Goal: Use online tool/utility: Utilize a website feature to perform a specific function

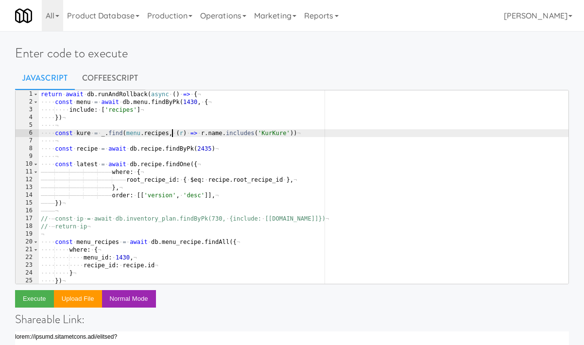
click at [171, 135] on div "return · await · db . runAndRollback ( async · ( ) · => · { ¬ ···· const · menu…" at bounding box center [303, 194] width 529 height 209
click at [69, 113] on div "return · await · db . runAndRollback ( async · ( ) · => · { ¬ ···· const · menu…" at bounding box center [303, 194] width 529 height 209
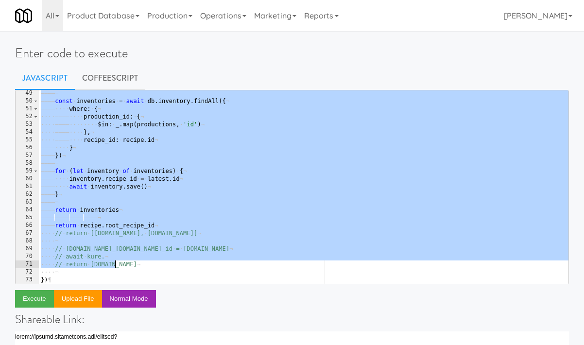
drag, startPoint x: 53, startPoint y: 103, endPoint x: 143, endPoint y: 268, distance: 187.1
click at [143, 268] on div "———— ¬ ———— const · inventories · = · await · db . inventory . findAll ({ ¬ ———…" at bounding box center [303, 193] width 529 height 209
type textarea "// await kure. // return kure.id"
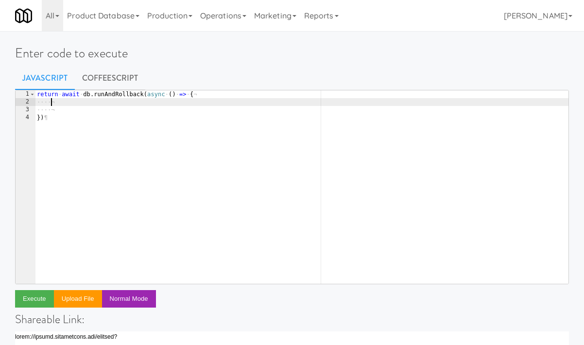
type textarea "r"
paste textarea "findLatestSingleActiveAlertEvent"
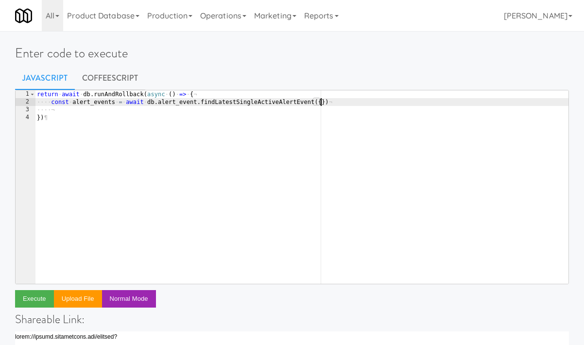
type textarea "const alert_events = await db.alert_event.findLatestSingleActiveAlertEvent({})"
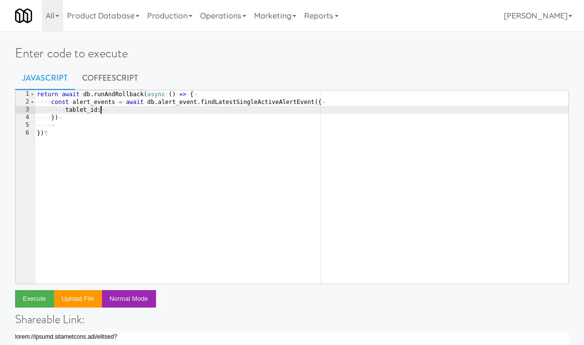
scroll to position [0, 5]
paste textarea "427"
type textarea "})"
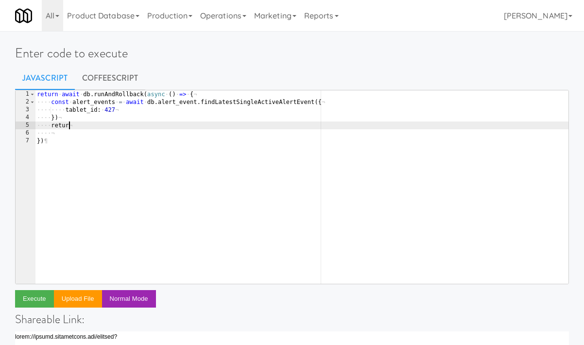
scroll to position [0, 2]
click at [116, 104] on div "return · await · db . runAndRollback ( async · ( ) · => · { ¬ ···· const · aler…" at bounding box center [301, 194] width 533 height 209
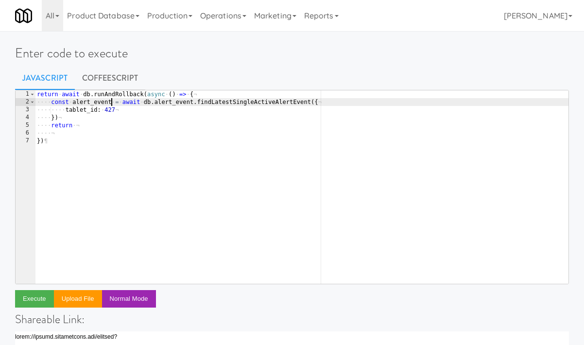
click at [99, 100] on div "return · await · db . runAndRollback ( async · ( ) · => · { ¬ ···· const · aler…" at bounding box center [301, 194] width 533 height 209
click at [93, 123] on div "return · await · db . runAndRollback ( async · ( ) · => · { ¬ ···· const · aler…" at bounding box center [301, 194] width 533 height 209
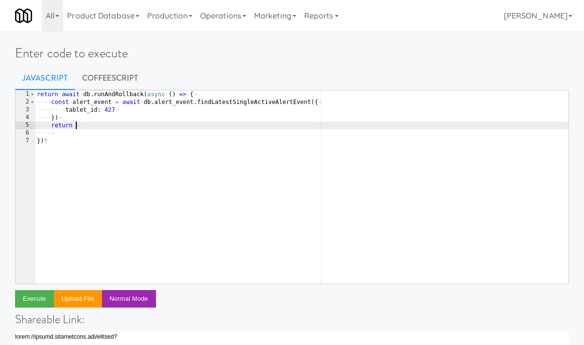
paste textarea "alert_event"
click at [40, 301] on button "Execute" at bounding box center [34, 298] width 39 height 17
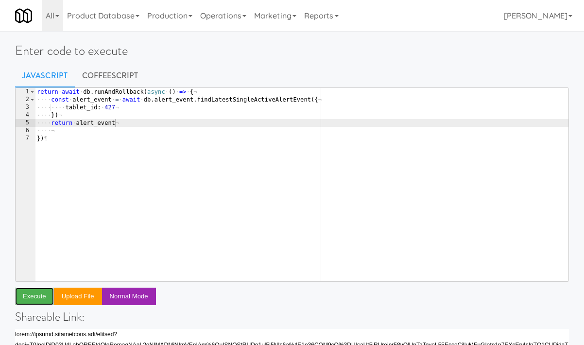
scroll to position [0, 0]
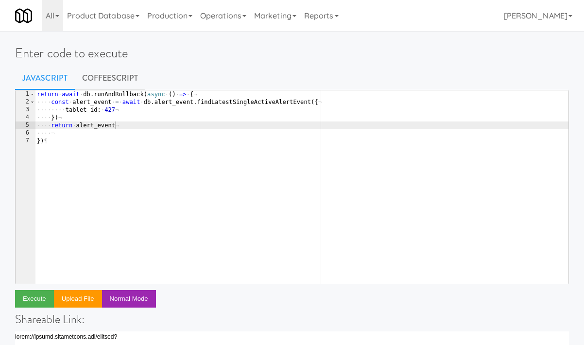
click at [129, 110] on div "return · await · db . runAndRollback ( async · ( ) · => · { ¬ ···· const · aler…" at bounding box center [301, 194] width 533 height 209
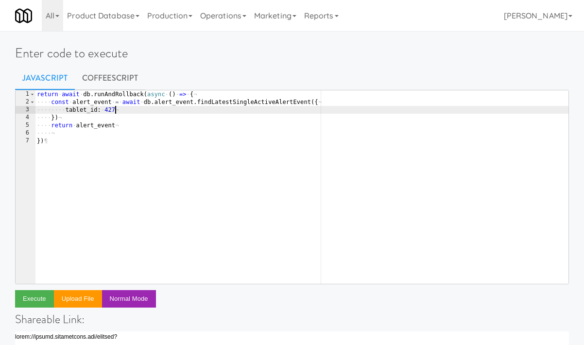
type textarea "tablet_id: 427,"
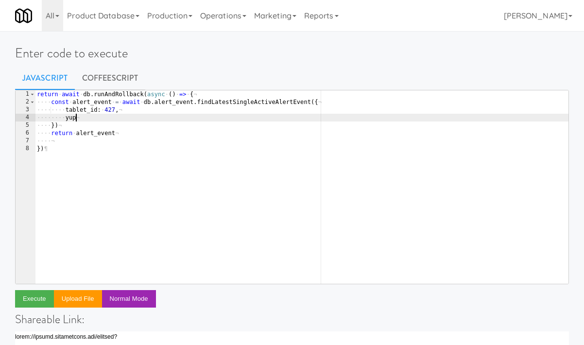
type textarea "y"
paste textarea "deviceNotInKioskMode'"
click at [37, 297] on button "Execute" at bounding box center [34, 298] width 39 height 17
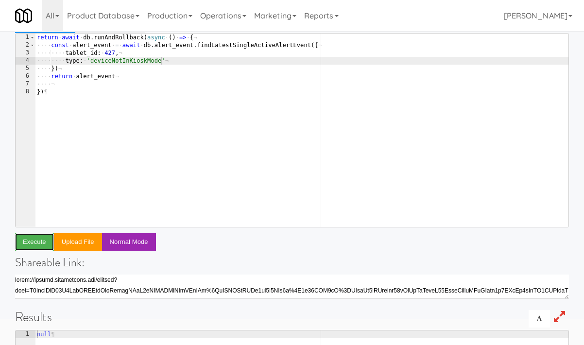
scroll to position [20, 0]
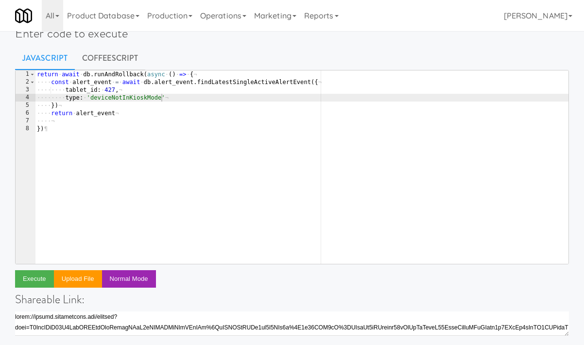
type textarea "})"
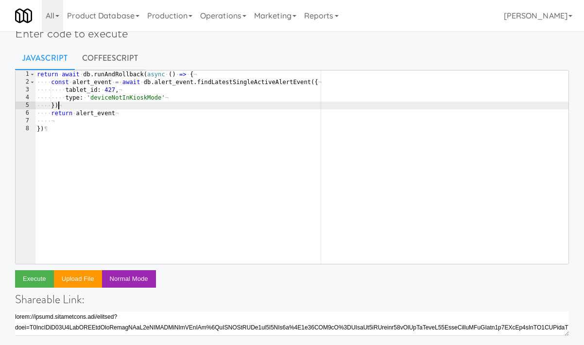
scroll to position [0, 1]
click at [93, 106] on div "return · await · db . runAndRollback ( async · ( ) · => · { ¬ ···· const · aler…" at bounding box center [301, 174] width 533 height 209
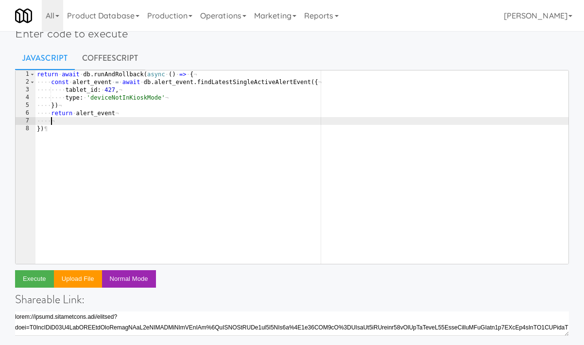
click at [205, 123] on div "return · await · db . runAndRollback ( async · ( ) · => · { ¬ ···· const · aler…" at bounding box center [301, 174] width 533 height 209
click at [95, 106] on div "return · await · db . runAndRollback ( async · ( ) · => · { ¬ ···· const · aler…" at bounding box center [301, 174] width 533 height 209
type textarea "})"
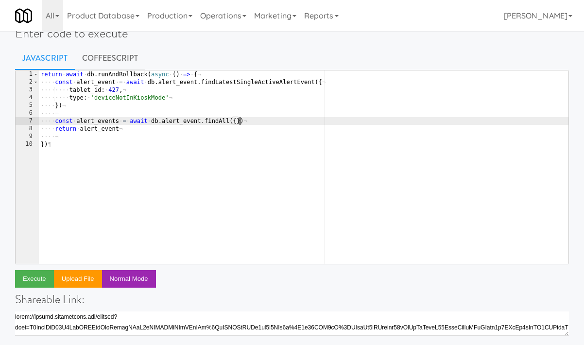
type textarea "const alert_events = await db.alert_event.findAll({})"
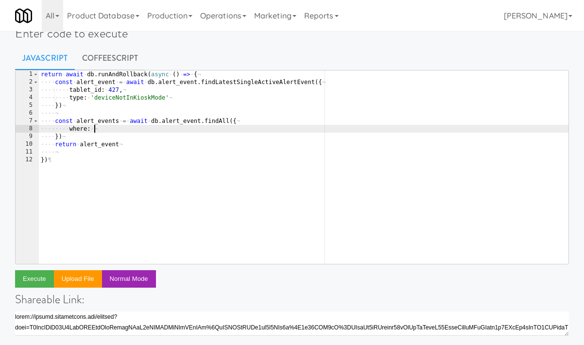
type textarea "where: {}"
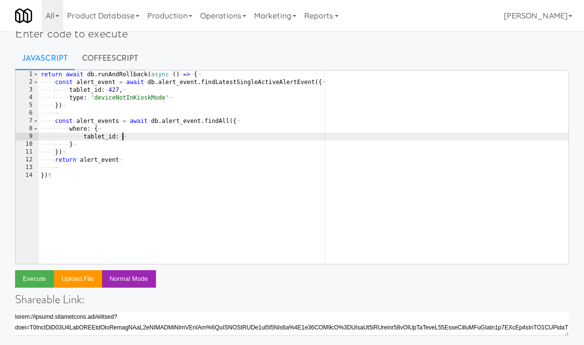
scroll to position [0, 6]
type textarea "tablet_id: 427,"
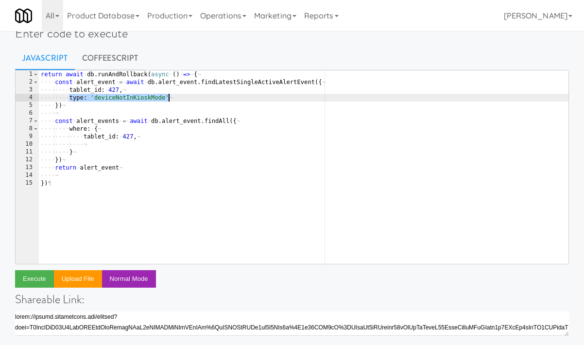
drag, startPoint x: 92, startPoint y: 101, endPoint x: 177, endPoint y: 100, distance: 85.5
click at [177, 100] on div "return · await · db . runAndRollback ( async · ( ) · => · { ¬ ···· const · aler…" at bounding box center [303, 174] width 529 height 209
type textarea "type: 'deviceNotInKioskMode'"
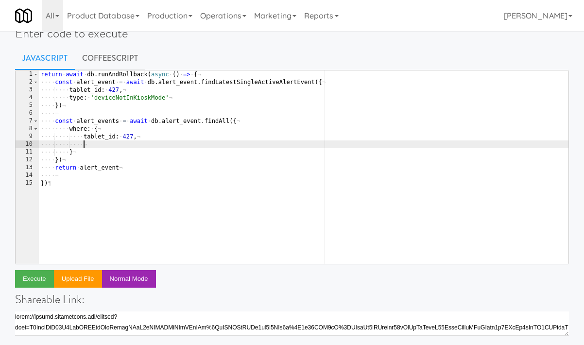
click at [115, 147] on div "return · await · db . runAndRollback ( async · ( ) · => · { ¬ ···· const · aler…" at bounding box center [303, 174] width 529 height 209
paste textarea "type: 'deviceNotInKioskMode'"
click at [97, 157] on div "return · await · db . runAndRollback ( async · ( ) · => · { ¬ ···· const · aler…" at bounding box center [303, 174] width 529 height 209
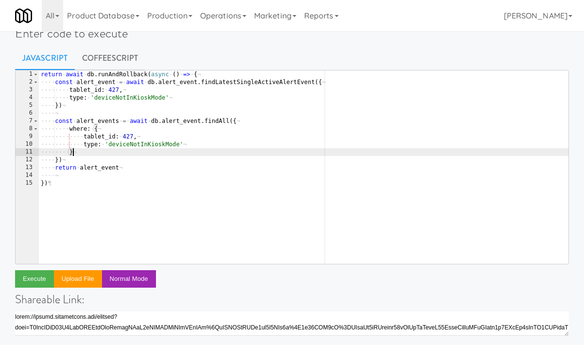
click at [165, 153] on div "return · await · db . runAndRollback ( async · ( ) · => · { ¬ ···· const · aler…" at bounding box center [303, 174] width 529 height 209
type textarea "},"
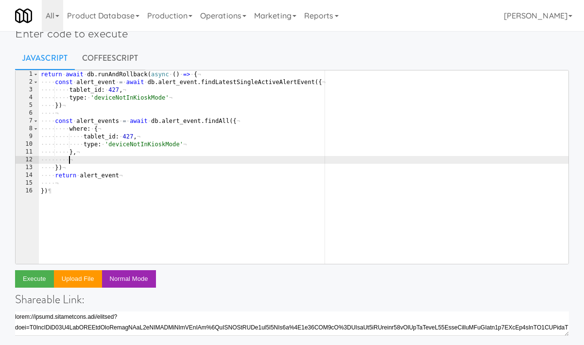
paste textarea "order: [['created_at', 'DESC'], ['updated_at', 'DESC']],"
type textarea "order: [['created_at', 'DESC'], ['updated_at', 'DESC']],"
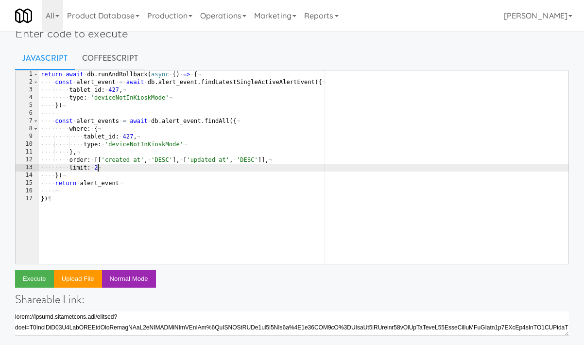
scroll to position [0, 4]
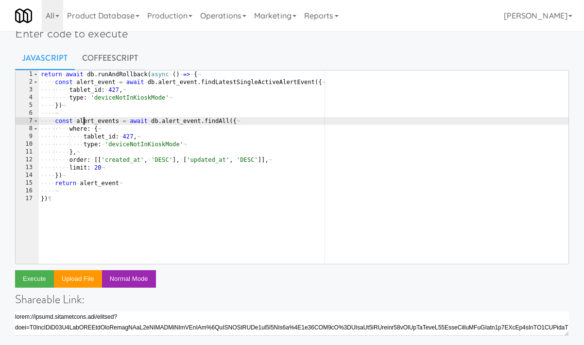
click at [84, 122] on div "return · await · db . runAndRollback ( async · ( ) · => · { ¬ ···· const · aler…" at bounding box center [303, 174] width 529 height 209
click at [98, 185] on div "return · await · db . runAndRollback ( async · ( ) · => · { ¬ ···· const · aler…" at bounding box center [303, 174] width 529 height 209
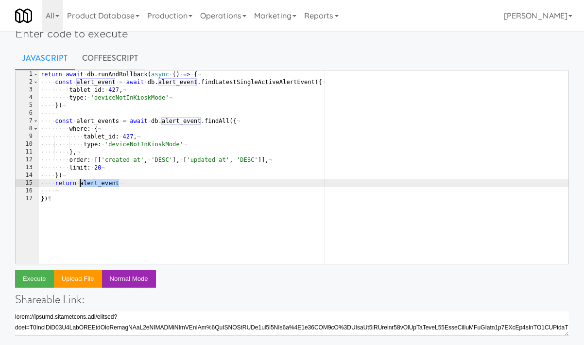
click at [98, 185] on div "return · await · db . runAndRollback ( async · ( ) · => · { ¬ ···· const · aler…" at bounding box center [303, 174] width 529 height 209
paste textarea "s"
click at [45, 280] on button "Execute" at bounding box center [34, 278] width 39 height 17
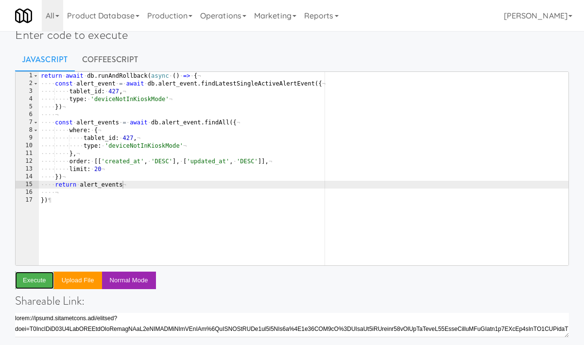
scroll to position [0, 0]
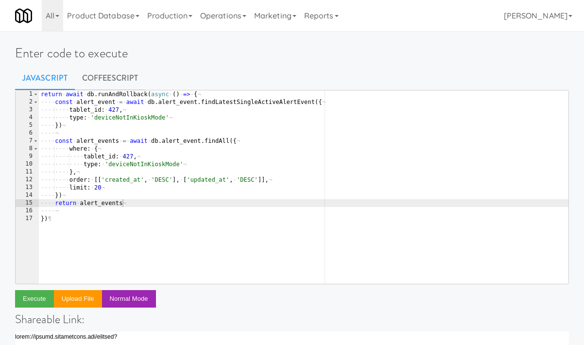
click at [110, 160] on div "return · await · db . runAndRollback ( async · ( ) · => · { ¬ ···· const · aler…" at bounding box center [303, 194] width 529 height 209
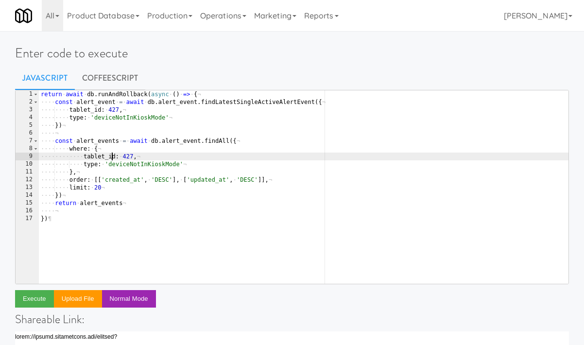
click at [110, 160] on div "return · await · db . runAndRollback ( async · ( ) · => · { ¬ ···· const · aler…" at bounding box center [303, 194] width 529 height 209
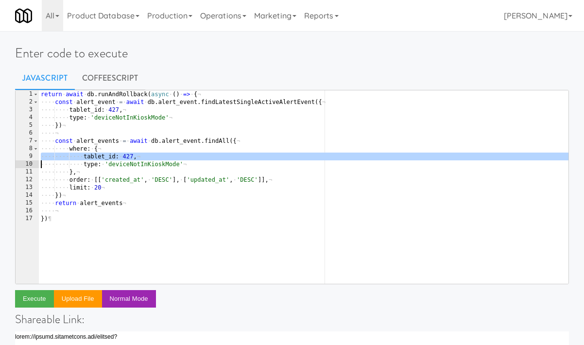
click at [110, 160] on div "return · await · db . runAndRollback ( async · ( ) · => · { ¬ ···· const · aler…" at bounding box center [303, 194] width 529 height 209
type textarea "type: 'deviceNotInKioskMode'"
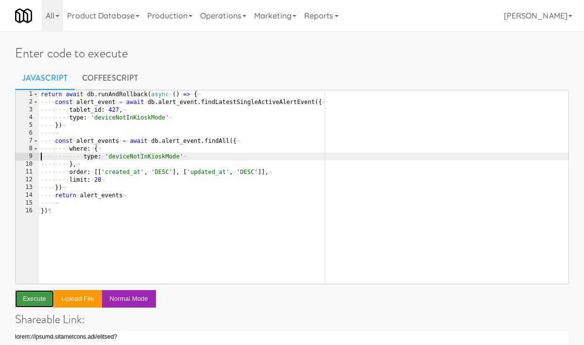
click at [42, 297] on button "Execute" at bounding box center [34, 298] width 39 height 17
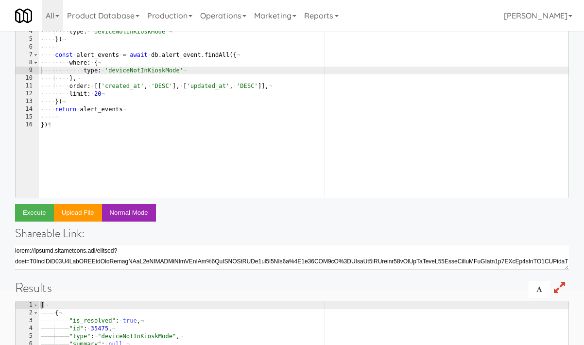
scroll to position [0, 0]
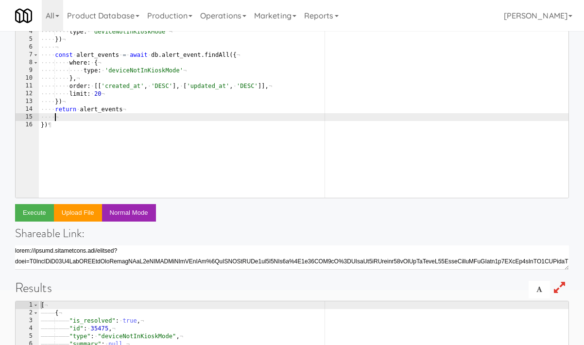
click at [193, 120] on div "return · await · db . runAndRollback ( async · ( ) · => · { ¬ ···· const · aler…" at bounding box center [303, 108] width 529 height 209
type textarea "tablet_id: 427, type: 'deviceNotInKioskMode'"
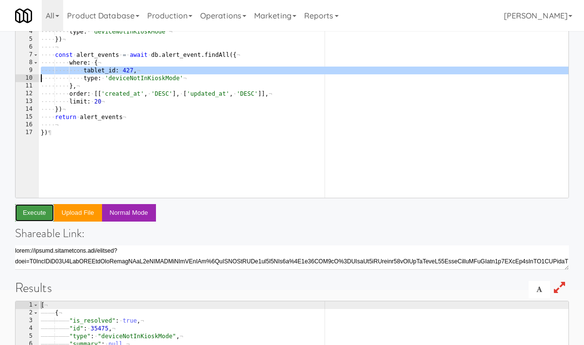
click at [21, 211] on button "Execute" at bounding box center [34, 212] width 39 height 17
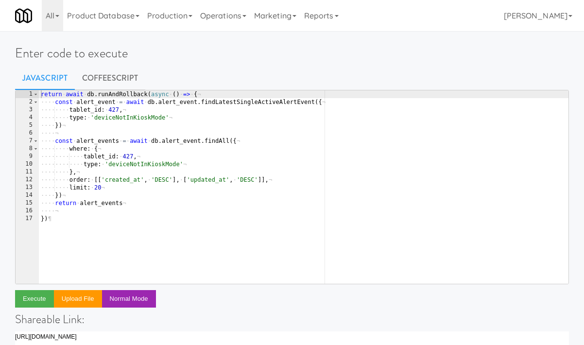
click at [262, 210] on div "return · await · db . runAndRollback ( async · ( ) · => · { ¬ ···· const · aler…" at bounding box center [303, 194] width 529 height 209
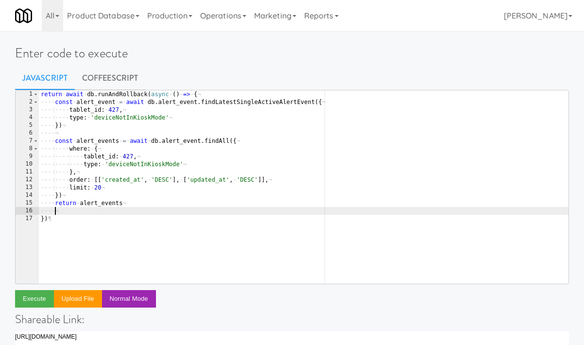
click at [123, 221] on div "return · await · db . runAndRollback ( async · ( ) · => · { ¬ ···· const · aler…" at bounding box center [303, 194] width 529 height 209
type textarea "})"
click at [110, 211] on div "return · await · db . runAndRollback ( async · ( ) · => · { ¬ ···· const · aler…" at bounding box center [303, 194] width 529 height 209
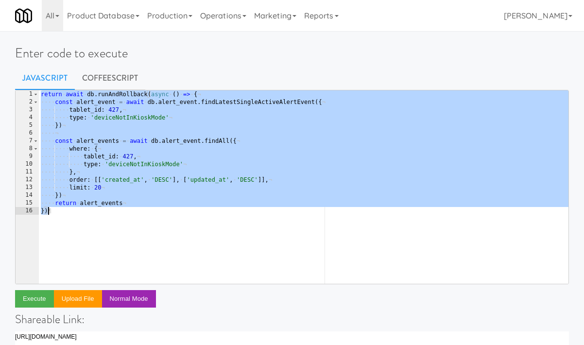
click at [136, 152] on div "return · await · db . runAndRollback ( async · ( ) · => · { ¬ ···· const · aler…" at bounding box center [303, 194] width 529 height 209
paste textarea "});"
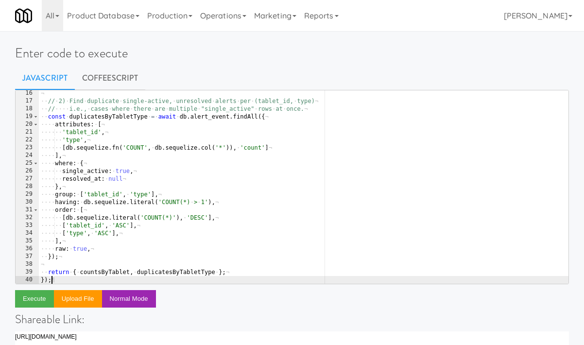
scroll to position [118, 0]
click at [39, 298] on button "Execute" at bounding box center [34, 298] width 39 height 17
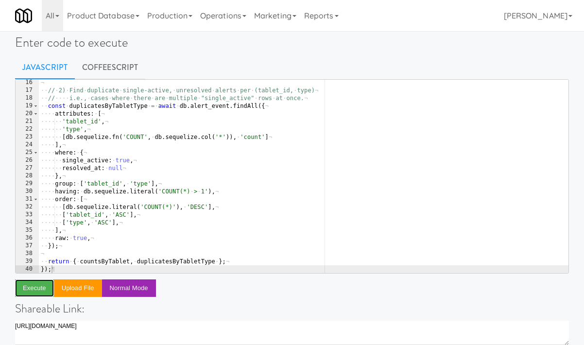
scroll to position [13, 0]
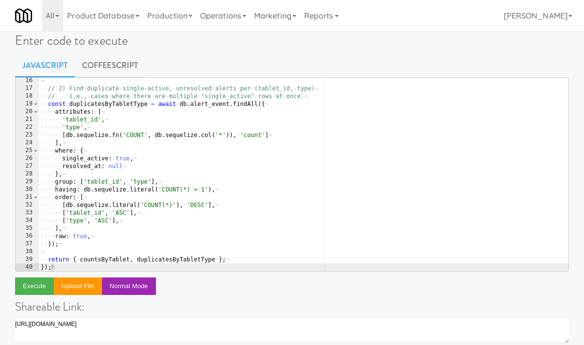
type textarea "resolved_at: null"
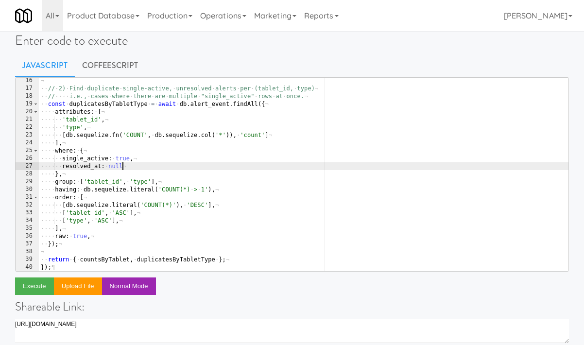
click at [195, 169] on div "¬ ·· // · 2) · Find · duplicate · single-active, · unresolved · alerts · per · …" at bounding box center [303, 181] width 529 height 209
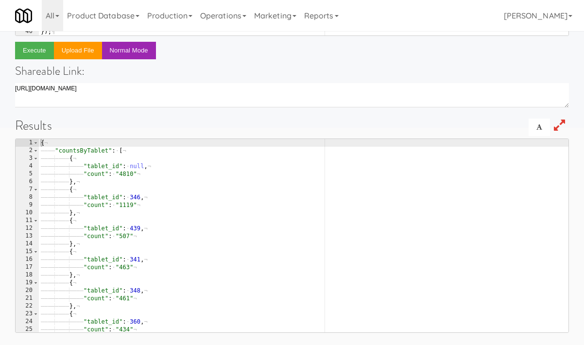
scroll to position [251, 0]
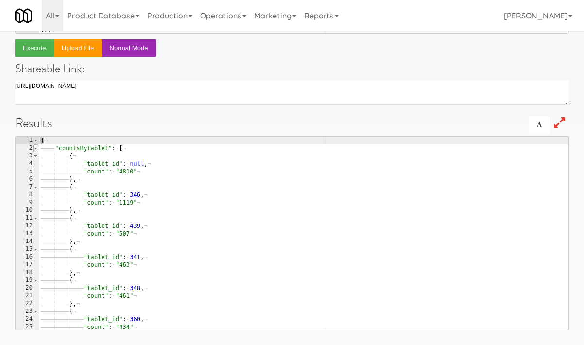
click at [35, 149] on span at bounding box center [35, 148] width 5 height 8
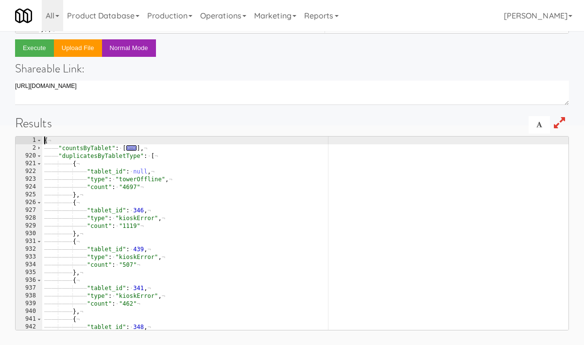
click at [145, 179] on div "{ ¬ ———— "countsByTablet" : · [ ... ] , ¬ ———— "duplicatesByTabletType" : · [ ¬…" at bounding box center [306, 240] width 529 height 209
type textarea ""type": "towerOffline","
click at [145, 179] on div "{ ¬ ———— "countsByTablet" : · [ ... ] , ¬ ———— "duplicatesByTabletType" : · [ ¬…" at bounding box center [306, 240] width 529 height 209
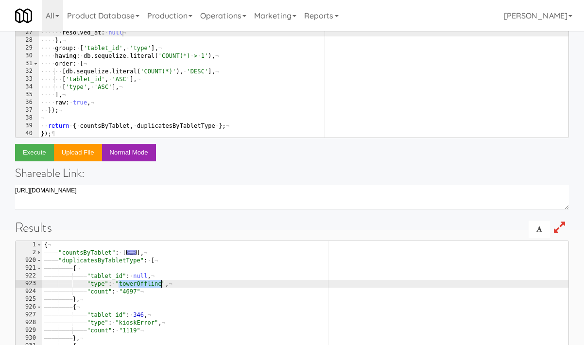
scroll to position [0, 0]
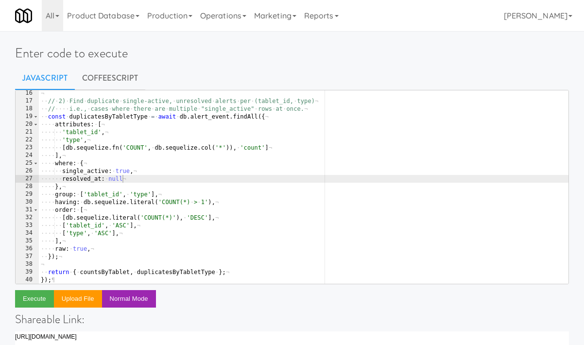
click at [242, 169] on div "¬ ·· // · 2) · Find · duplicate · single-active, · unresolved · alerts · per · …" at bounding box center [303, 193] width 529 height 209
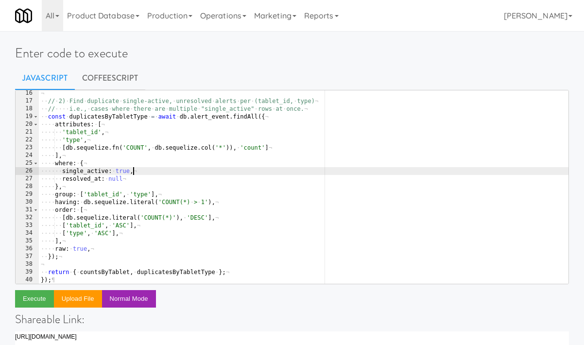
click at [210, 184] on div "¬ ·· // · 2) · Find · duplicate · single-active, · unresolved · alerts · per · …" at bounding box center [303, 193] width 529 height 209
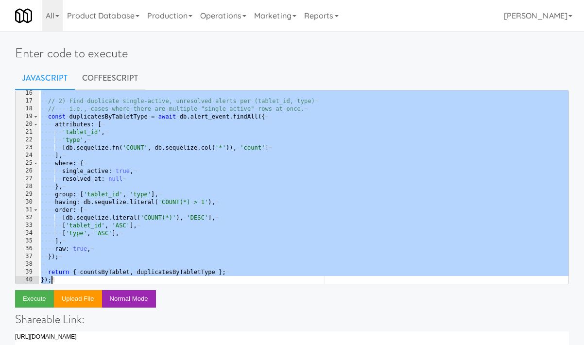
paste textarea
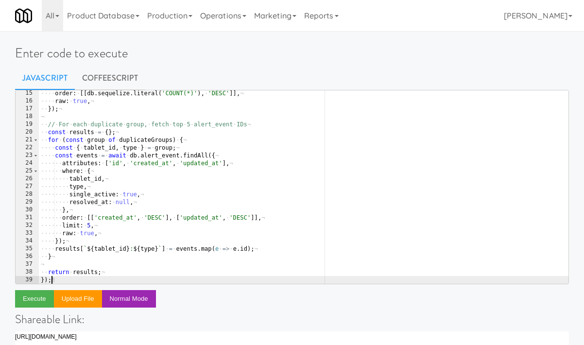
scroll to position [110, 0]
type textarea "return results; });"
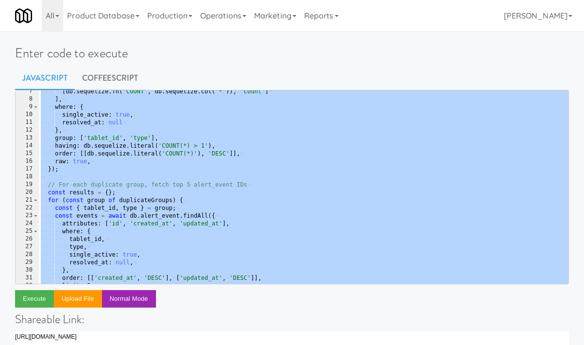
scroll to position [0, 0]
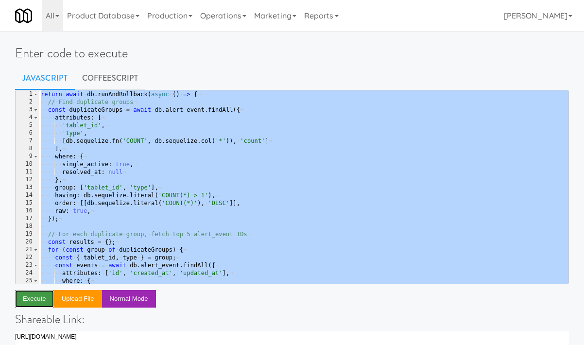
click at [42, 300] on button "Execute" at bounding box center [34, 298] width 39 height 17
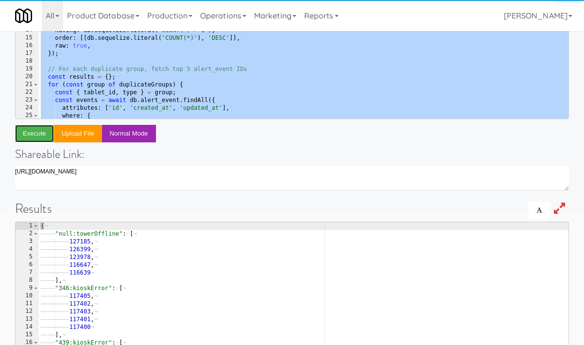
scroll to position [249, 0]
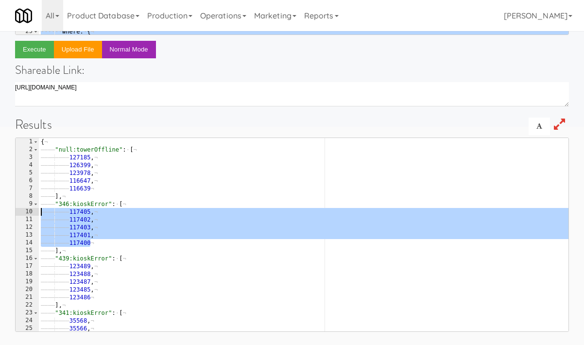
drag, startPoint x: 97, startPoint y: 243, endPoint x: 41, endPoint y: 212, distance: 64.6
click at [41, 212] on div "{ ¬ ———— "null:towerOffline" : · [ ¬ ———— ———— 127185 , ¬ ———— ———— 126399 , ¬ …" at bounding box center [303, 242] width 529 height 209
type textarea "117405, 117402,"
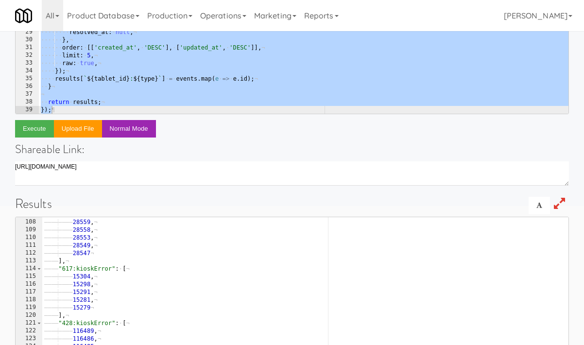
scroll to position [0, 0]
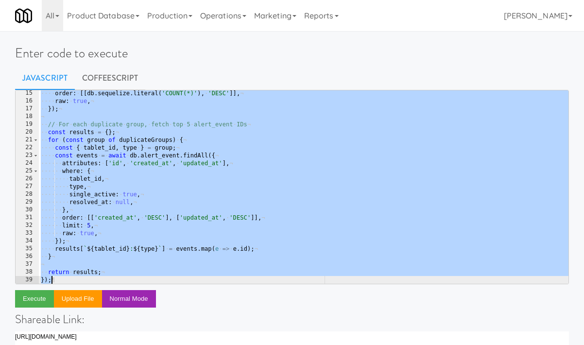
click at [201, 188] on div "···· order : · [[ db . sequelize . literal ( 'COUNT(*)' ) , · 'DESC' ]] , ¬ ···…" at bounding box center [303, 193] width 529 height 209
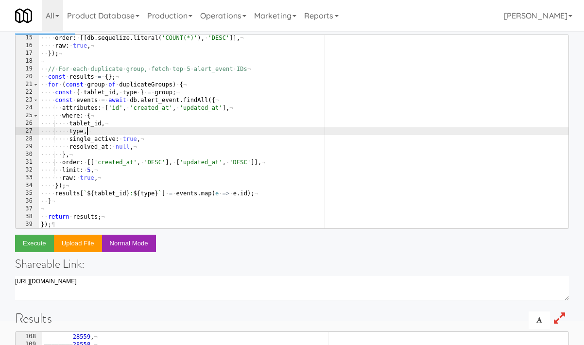
scroll to position [63, 0]
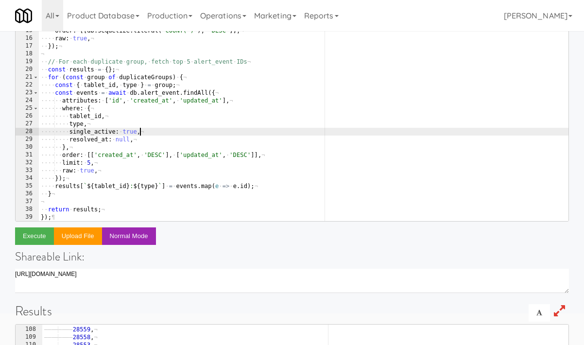
click at [210, 135] on div "···· order : · [[ db . sequelize . literal ( 'COUNT(*)' ) , · 'DESC' ]] , ¬ ···…" at bounding box center [303, 131] width 529 height 209
type textarea "return results; });"
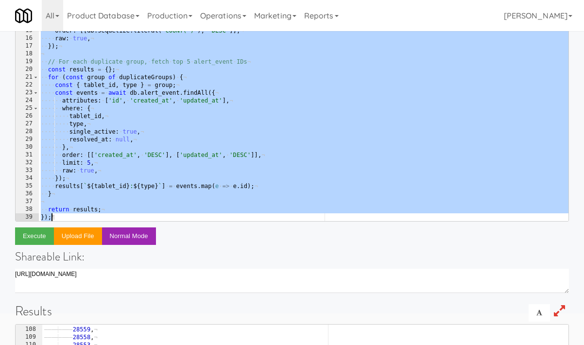
paste textarea
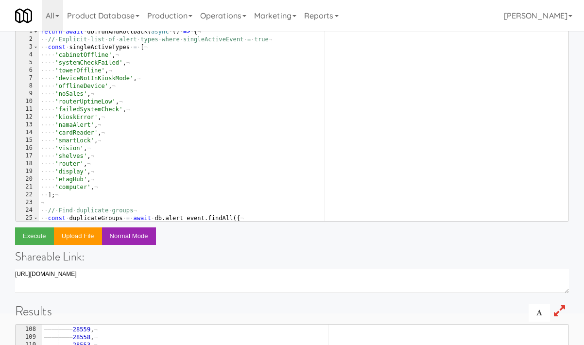
scroll to position [0, 0]
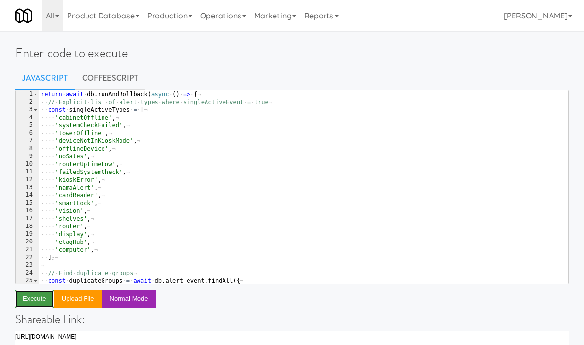
click at [26, 303] on button "Execute" at bounding box center [34, 298] width 39 height 17
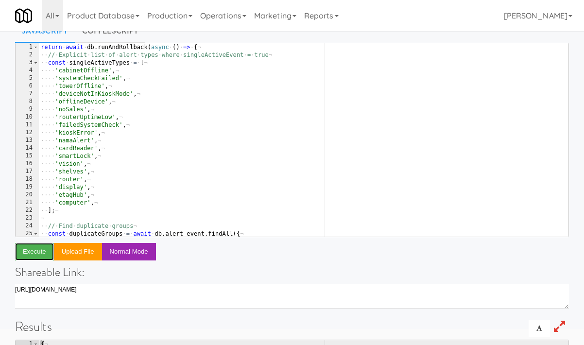
scroll to position [29, 0]
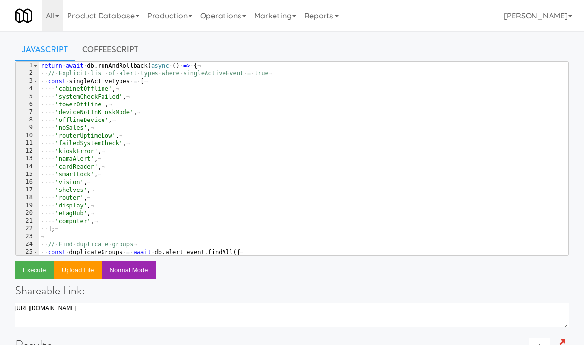
click at [75, 203] on div "return · await · db . runAndRollback ( async · ( ) · => · { ¬ ·· // · Explicit …" at bounding box center [303, 166] width 529 height 209
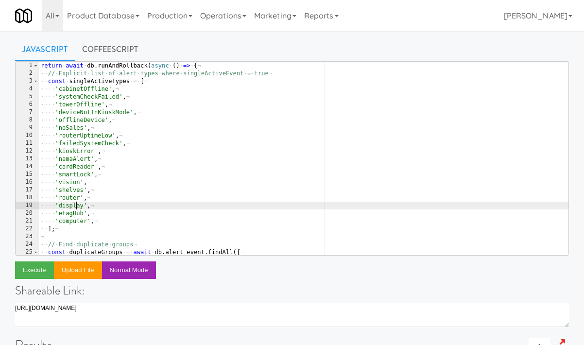
click at [75, 203] on div "return · await · db . runAndRollback ( async · ( ) · => · { ¬ ·· // · Explicit …" at bounding box center [303, 166] width 529 height 209
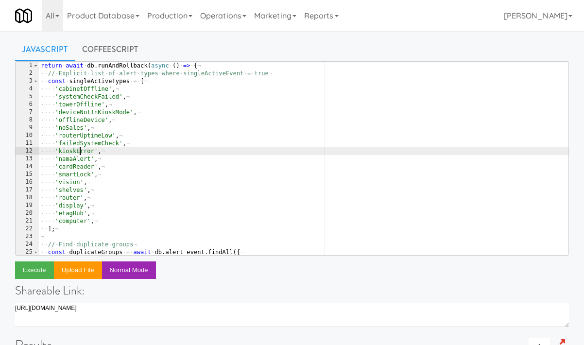
click at [79, 150] on div "return · await · db . runAndRollback ( async · ( ) · => · { ¬ ·· // · Explicit …" at bounding box center [303, 166] width 529 height 209
type textarea "'kioskError',"
click at [79, 150] on div "return · await · db . runAndRollback ( async · ( ) · => · { ¬ ·· // · Explicit …" at bounding box center [303, 166] width 529 height 209
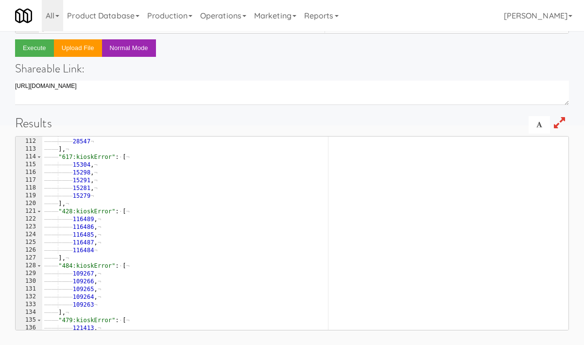
scroll to position [0, 0]
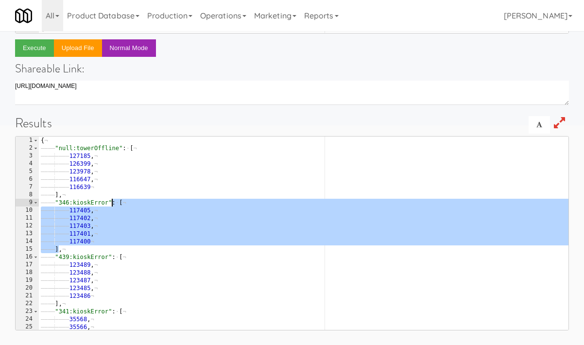
drag, startPoint x: 59, startPoint y: 245, endPoint x: 113, endPoint y: 203, distance: 67.9
click at [113, 203] on div "{ ¬ ———— "null:towerOffline" : · [ ¬ ———— ———— 127185 , ¬ ———— ———— 126399 , ¬ …" at bounding box center [303, 240] width 529 height 209
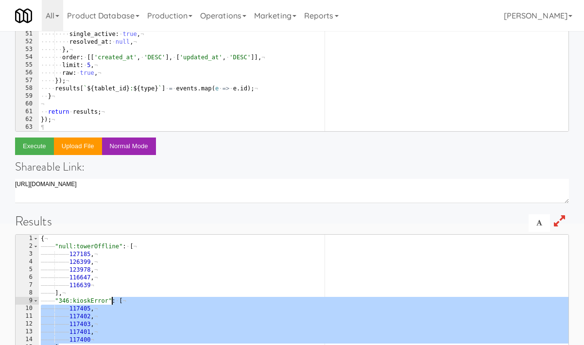
scroll to position [251, 0]
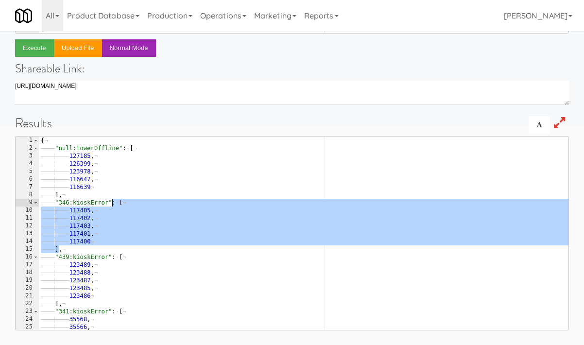
click at [100, 220] on div "{ ¬ ———— "null:towerOffline" : · [ ¬ ———— ———— 127185 , ¬ ———— ———— 126399 , ¬ …" at bounding box center [303, 240] width 529 height 209
drag, startPoint x: 60, startPoint y: 251, endPoint x: 117, endPoint y: 202, distance: 75.1
click at [117, 202] on div "{ ¬ ———— "null:towerOffline" : · [ ¬ ———— ———— 127185 , ¬ ———— ———— 126399 , ¬ …" at bounding box center [303, 240] width 529 height 209
type textarea ""346:kioskError": [ 117405,"
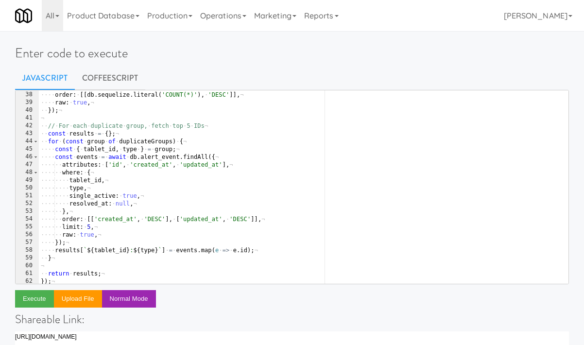
scroll to position [0, 0]
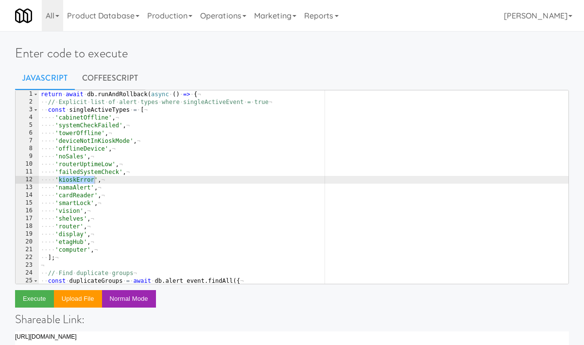
click at [41, 97] on div "return · await · db . runAndRollback ( async · ( ) · => · { ¬ ·· // · Explicit …" at bounding box center [303, 194] width 529 height 209
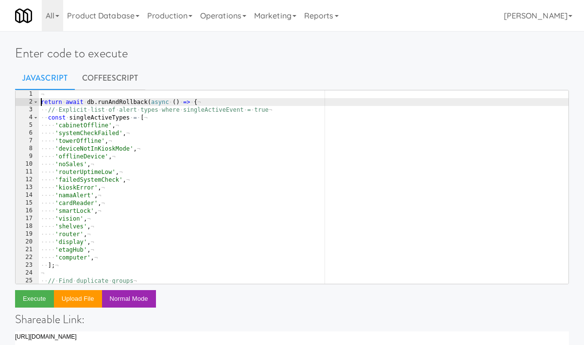
type textarea "return await db.runAndRollback(async () => {"
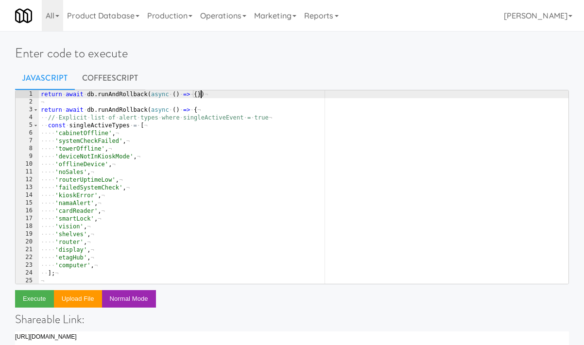
type textarea "return await db.runAndRollback(async () => {})"
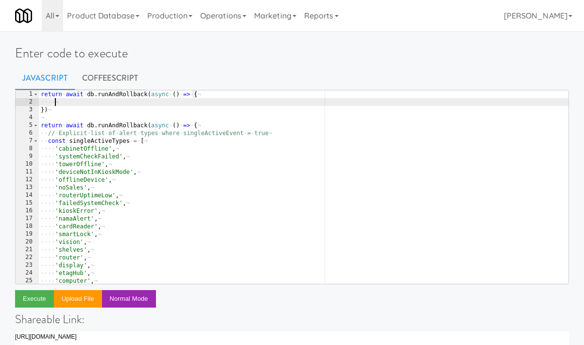
scroll to position [0, 0]
paste textarea "]"
type textarea "]"
paste textarea "]"
type textarea "]"
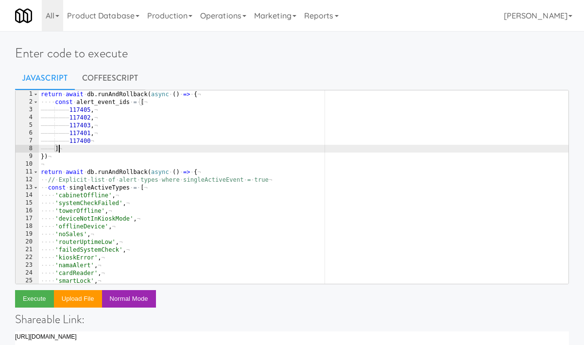
scroll to position [0, 2]
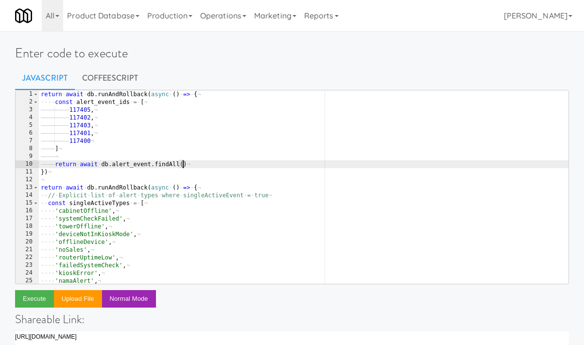
type textarea "return await db.alert_event.findAll({})"
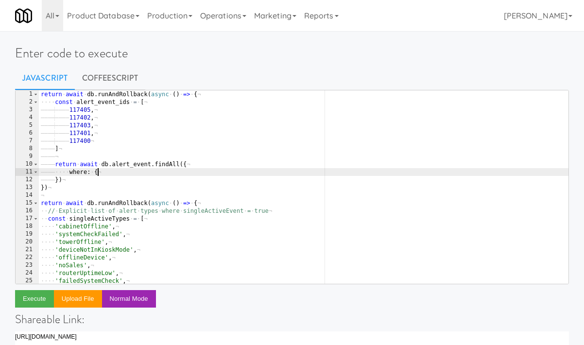
type textarea "where: {}"
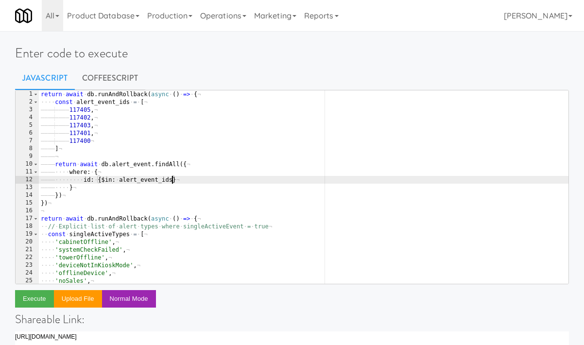
scroll to position [0, 2]
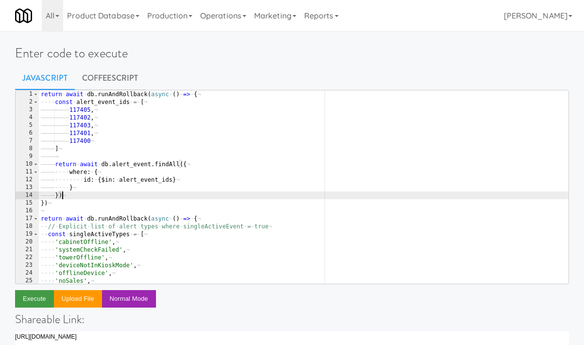
type textarea "})"
click at [30, 299] on button "Execute" at bounding box center [34, 298] width 39 height 17
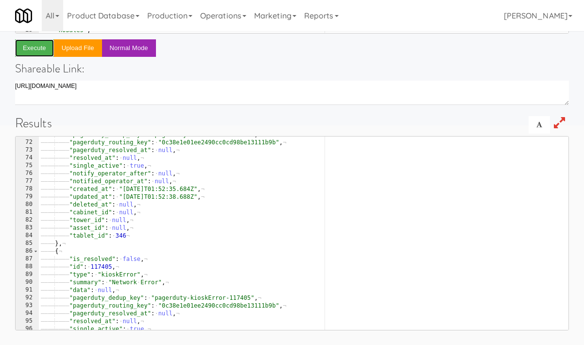
scroll to position [638, 0]
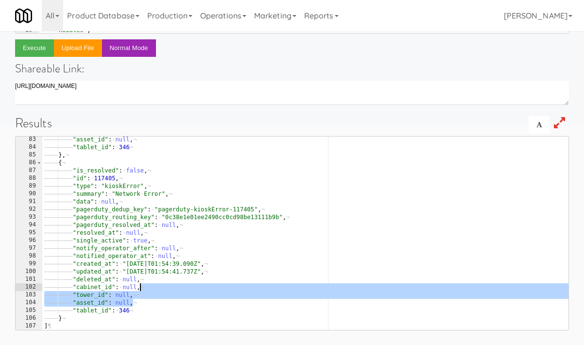
drag, startPoint x: 227, startPoint y: 303, endPoint x: 241, endPoint y: 214, distance: 90.5
click at [240, 216] on div "———— ———— "asset_id" : · null , ¬ ———— ———— "tablet_id" : · 346 ¬ ———— } , ¬ ——…" at bounding box center [305, 239] width 526 height 209
type textarea ""pagerduty_routing_key": "0c38e1e01ee2490cc0cd98be13111b9b", "pagerduty_resolve…"
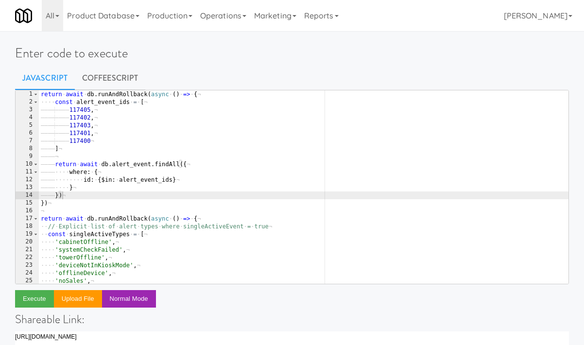
scroll to position [0, 2]
click at [172, 158] on div "return · await · db . runAndRollback ( async · ( ) · => · { ¬ ···· const · aler…" at bounding box center [303, 194] width 529 height 209
click at [101, 197] on div "return · await · db . runAndRollback ( async · ( ) · => · { ¬ ···· const · aler…" at bounding box center [303, 194] width 529 height 209
click at [90, 152] on div "return · await · db . runAndRollback ( async · ( ) · => · { ¬ ···· const · aler…" at bounding box center [303, 194] width 529 height 209
type textarea "]"
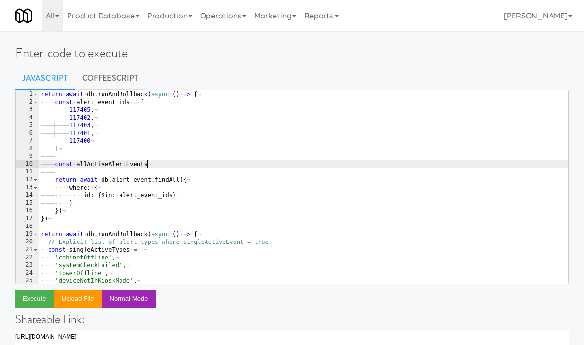
scroll to position [0, 10]
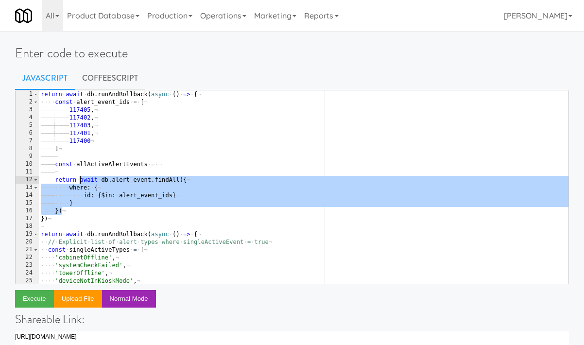
drag, startPoint x: 64, startPoint y: 211, endPoint x: 81, endPoint y: 178, distance: 36.9
click at [81, 178] on div "return · await · db . runAndRollback ( async · ( ) · => · { ¬ ···· const · aler…" at bounding box center [303, 194] width 529 height 209
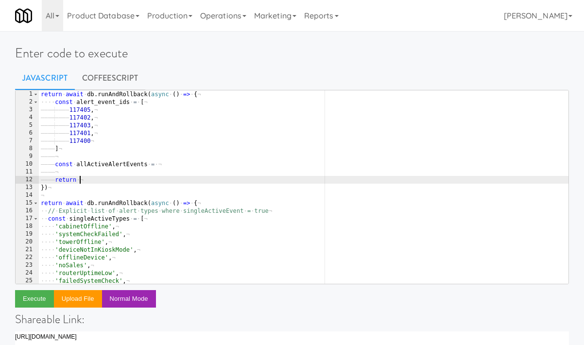
click at [154, 168] on div "return · await · db . runAndRollback ( async · ( ) · => · { ¬ ···· const · aler…" at bounding box center [303, 194] width 529 height 209
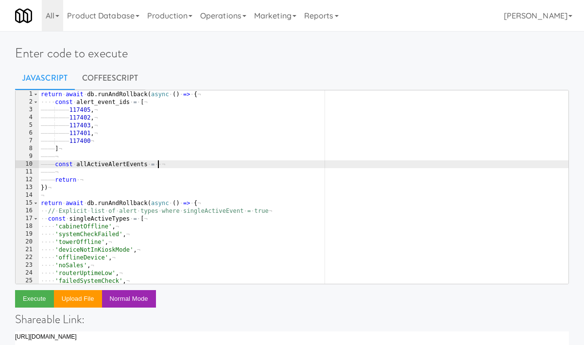
paste textarea "})"
type textarea "})"
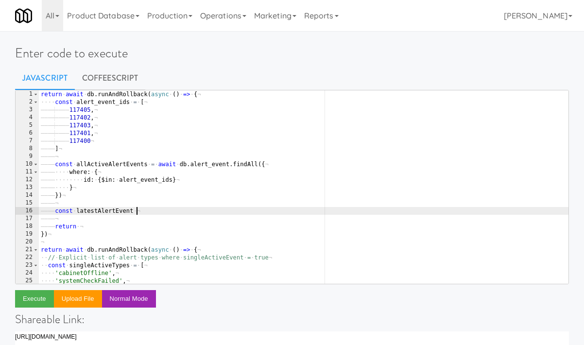
scroll to position [0, 9]
paste textarea "findLatestSingleActiveAlertEvent"
type textarea "const latestAlertEvent = await db.alert_event.findLatestSingleActiveAlertEvent(…"
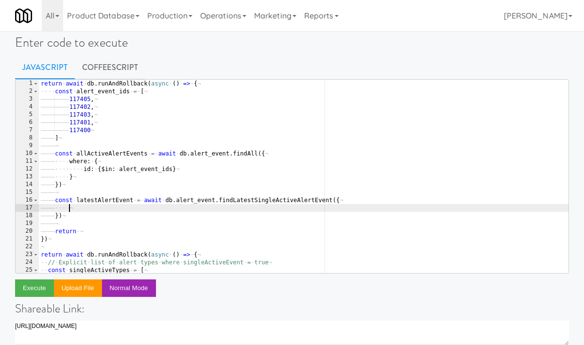
scroll to position [0, 0]
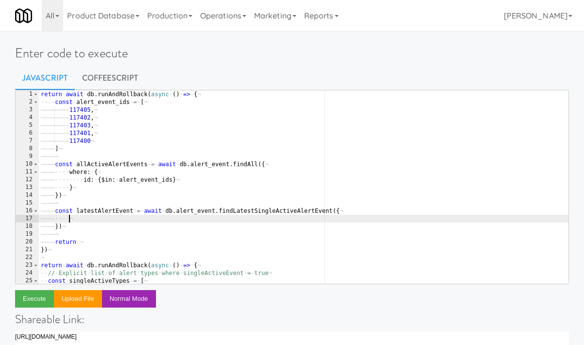
click at [114, 168] on div "return · await · db . runAndRollback ( async · ( ) · => · { ¬ ···· const · aler…" at bounding box center [303, 194] width 529 height 209
type textarea "const allActiveAlertEvents = await db.alert_event.findAll({"
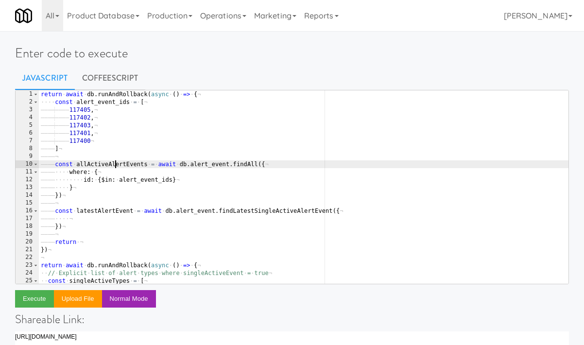
click at [114, 168] on div "return · await · db . runAndRollback ( async · ( ) · => · { ¬ ···· const · aler…" at bounding box center [303, 194] width 529 height 209
click at [98, 219] on div "return · await · db . runAndRollback ( async · ( ) · => · { ¬ ···· const · aler…" at bounding box center [303, 194] width 529 height 209
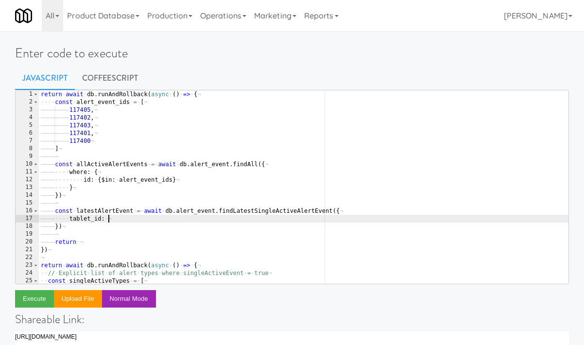
paste textarea "allActiveAlertEvents"
type textarea "tablet_id: allActiveAlertEvents[0].id,"
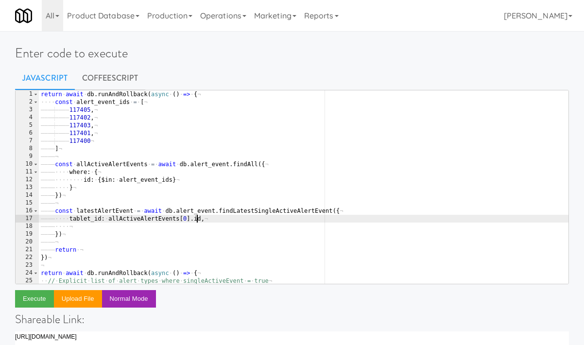
click at [198, 219] on div "return · await · db . runAndRollback ( async · ( ) · => · { ¬ ···· const · aler…" at bounding box center [303, 194] width 529 height 209
type textarea "tablet_id: allActiveAlertEvents[0].tablet_id,"
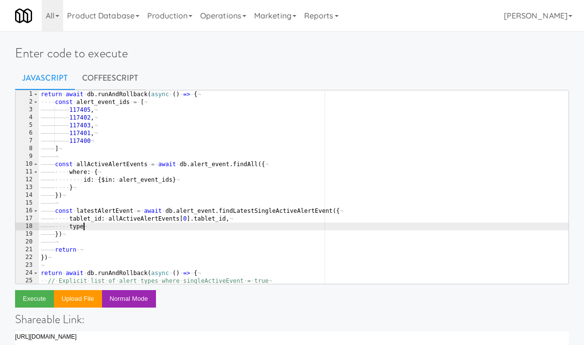
scroll to position [0, 4]
paste textarea "allActiveAlertEvents"
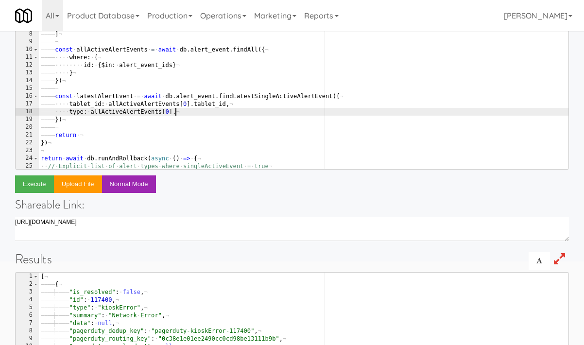
scroll to position [131, 0]
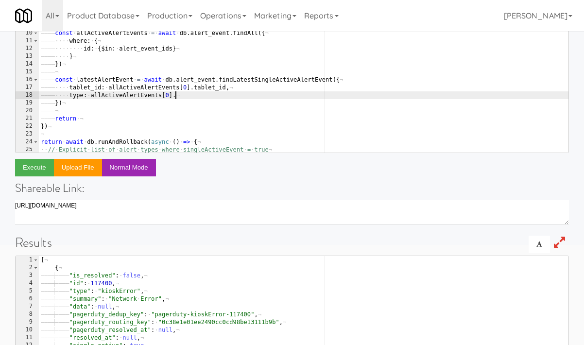
type textarea "type: allActiveAlertEvents[0]."
type textarea ""type": "kioskError","
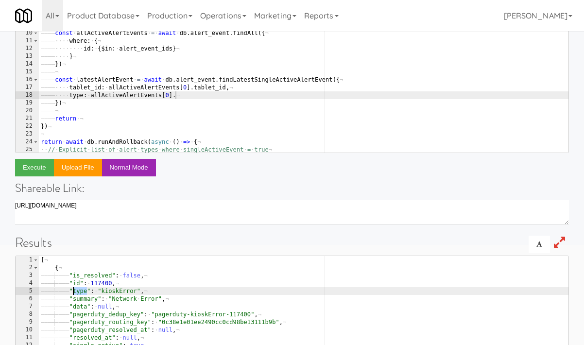
click at [197, 102] on div "return · await · db . runAndRollback ( async · ( ) · => · { ¬ ···· const · aler…" at bounding box center [303, 63] width 529 height 209
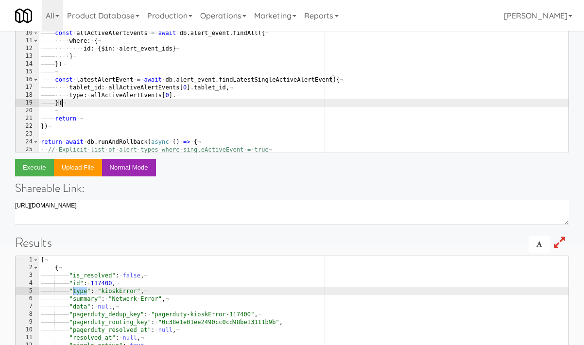
click at [186, 94] on div "return · await · db . runAndRollback ( async · ( ) · => · { ¬ ···· const · aler…" at bounding box center [303, 63] width 529 height 209
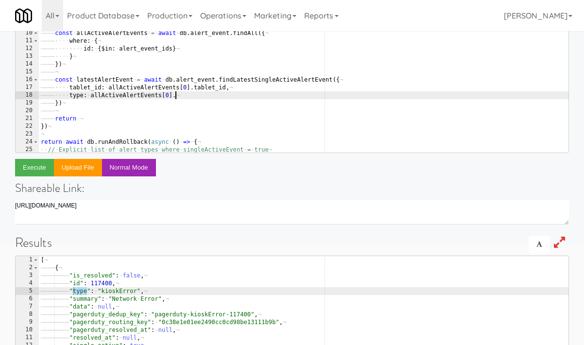
paste textarea "type"
type textarea "type: allActiveAlertEvents[0].type,"
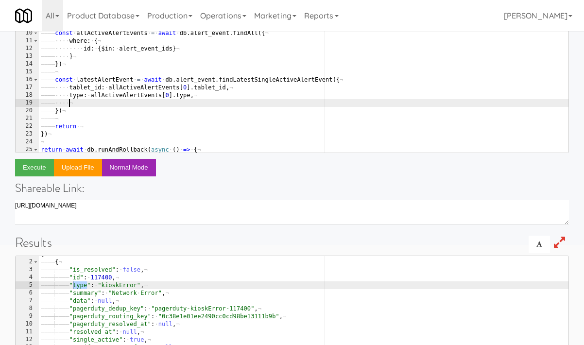
scroll to position [22, 0]
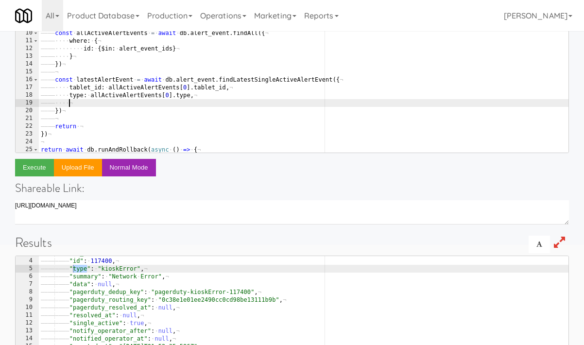
type textarea ""single_active": true,"
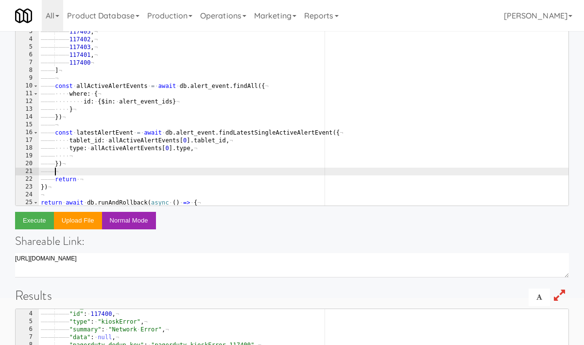
scroll to position [0, 2]
click at [79, 169] on div "return · await · db . runAndRollback ( async · ( ) · => · { ¬ ···· const · aler…" at bounding box center [303, 116] width 529 height 209
click at [93, 152] on div "return · await · db . runAndRollback ( async · ( ) · => · { ¬ ···· const · aler…" at bounding box center [303, 116] width 529 height 209
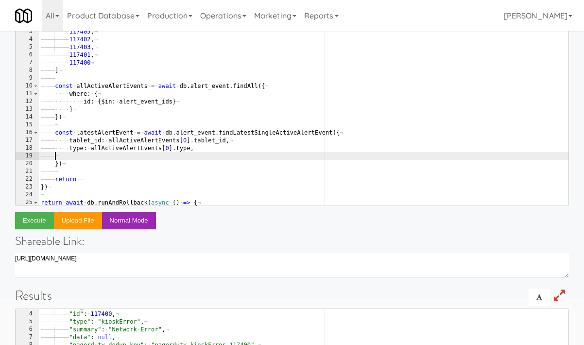
scroll to position [0, 0]
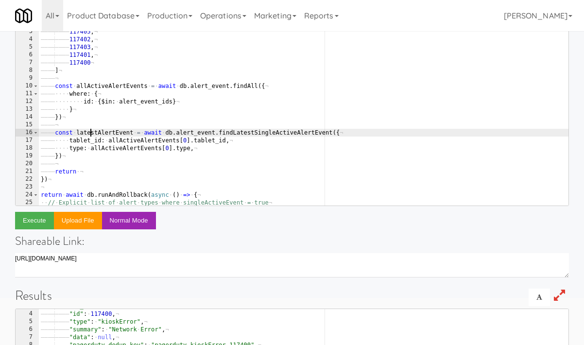
click at [90, 135] on div "return · await · db . runAndRollback ( async · ( ) · => · { ¬ ···· const · aler…" at bounding box center [303, 116] width 529 height 209
click at [90, 172] on div "return · await · db . runAndRollback ( async · ( ) · => · { ¬ ···· const · aler…" at bounding box center [303, 116] width 529 height 209
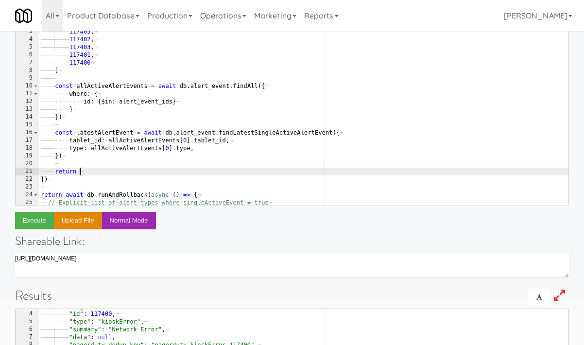
paste textarea "latestAlertEvent"
click at [45, 220] on button "Execute" at bounding box center [34, 220] width 39 height 17
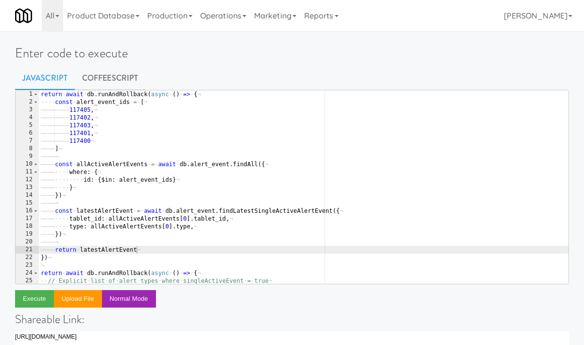
type textarea "117403,"
click at [166, 126] on div "return · await · db . runAndRollback ( async · ( ) · => · { ¬ ···· const · aler…" at bounding box center [303, 194] width 529 height 209
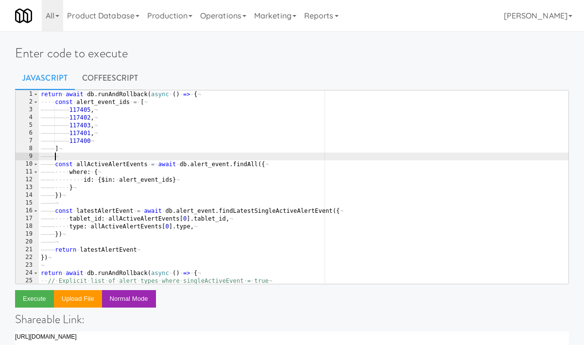
click at [100, 160] on div "return · await · db . runAndRollback ( async · ( ) · => · { ¬ ···· const · aler…" at bounding box center [303, 194] width 529 height 209
click at [108, 162] on div "return · await · db . runAndRollback ( async · ( ) · => · { ¬ ···· const · aler…" at bounding box center [303, 194] width 529 height 209
type textarea "const allActiveAlertEvents = await db.alert_event.findAll({"
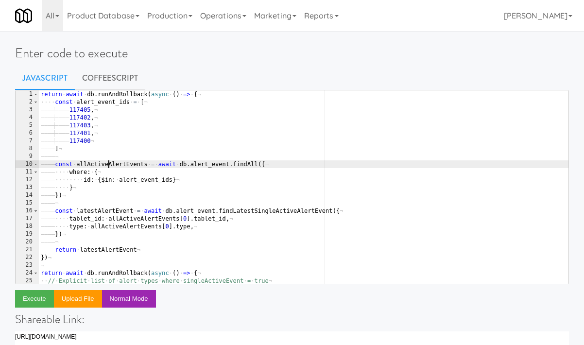
click at [102, 158] on div "return · await · db . runAndRollback ( async · ( ) · => · { ¬ ···· const · aler…" at bounding box center [303, 194] width 529 height 209
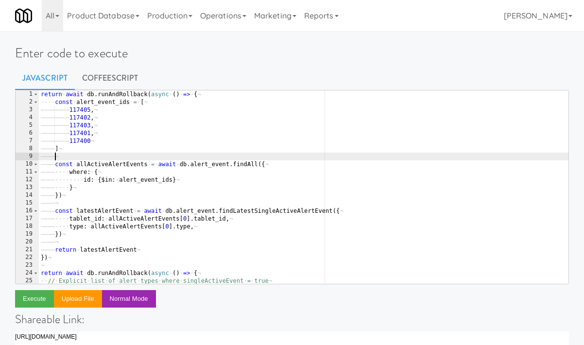
click at [74, 199] on div "return · await · db . runAndRollback ( async · ( ) · => · { ¬ ···· const · aler…" at bounding box center [303, 194] width 529 height 209
type textarea "})"
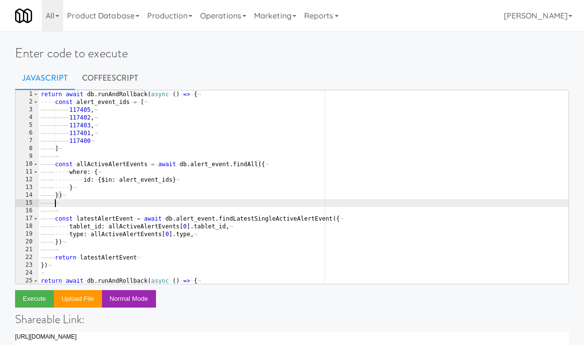
scroll to position [0, 1]
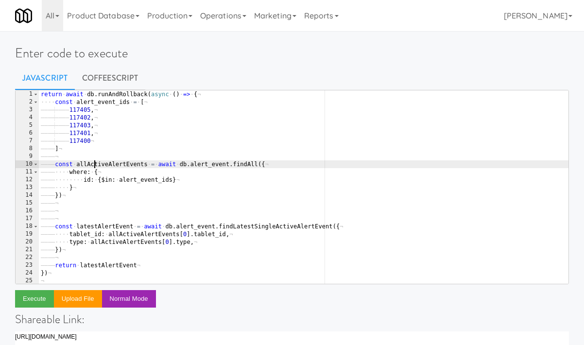
click at [95, 163] on div "return · await · db . runAndRollback ( async · ( ) · => · { ¬ ···· const · aler…" at bounding box center [303, 194] width 529 height 209
type textarea "const allActiveAlertEvents = await db.alert_event.findAll({"
click at [95, 163] on div "return · await · db . runAndRollback ( async · ( ) · => · { ¬ ···· const · aler…" at bounding box center [303, 194] width 529 height 209
click at [71, 209] on div "return · await · db . runAndRollback ( async · ( ) · => · { ¬ ···· const · aler…" at bounding box center [303, 194] width 529 height 209
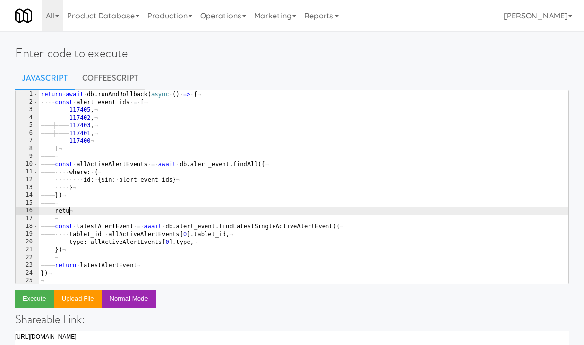
scroll to position [0, 4]
paste textarea "allActiveAlertEvents"
type textarea "return allActiveAlertEvents"
click at [34, 299] on button "Execute" at bounding box center [34, 298] width 39 height 17
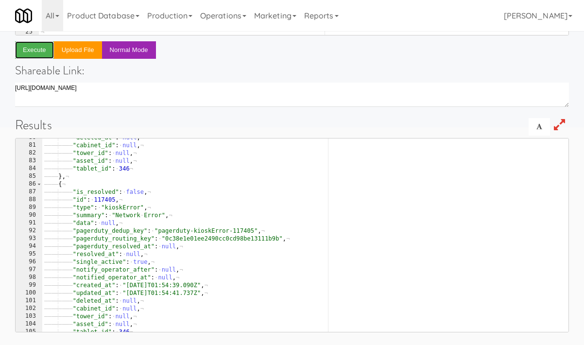
scroll to position [507, 0]
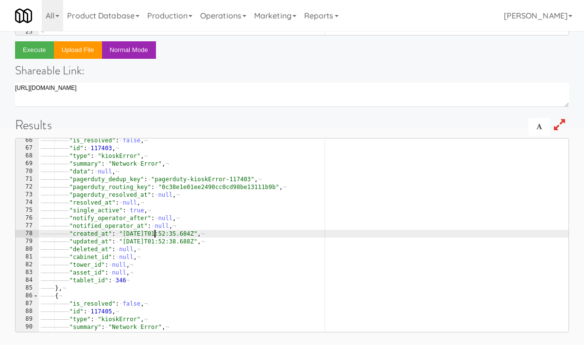
click at [152, 233] on div "———— ———— "is_resolved" : · false , ¬ ———— ———— "id" : · 117403 , ¬ ———— ———— "…" at bounding box center [303, 240] width 529 height 209
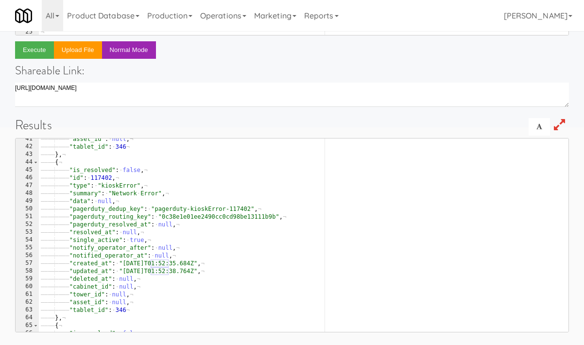
scroll to position [314, 0]
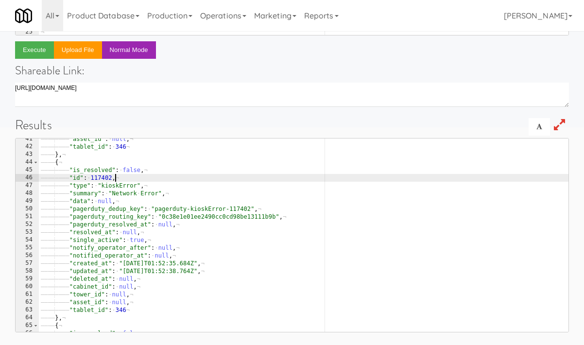
drag, startPoint x: 138, startPoint y: 177, endPoint x: 160, endPoint y: 302, distance: 126.3
click at [159, 295] on div "———— ———— "asset_id" : · null , ¬ ———— ———— "tablet_id" : · 346 ¬ ———— } , ¬ ——…" at bounding box center [303, 239] width 529 height 209
type textarea ""cabinet_id": null, "tower_id": null,"
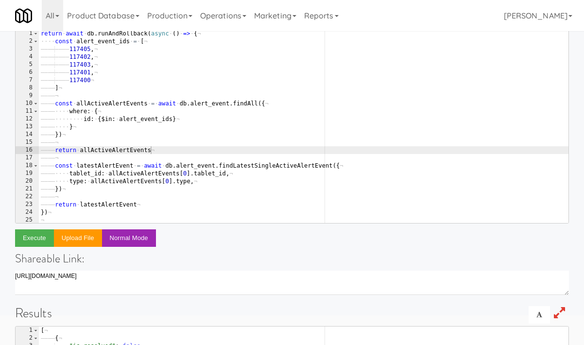
scroll to position [0, 0]
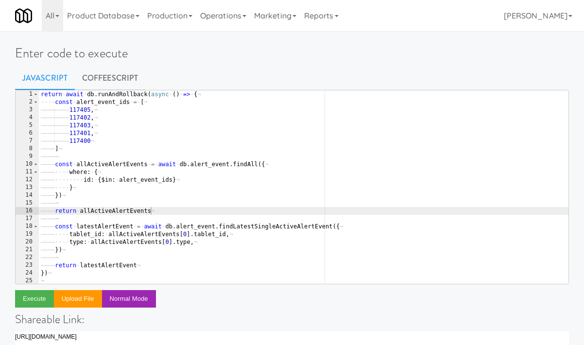
click at [185, 293] on div "return allActiveAlertEvents 1 2 3 4 5 6 7 8 9 10 11 12 13 14 15 16 17 18 19 20 …" at bounding box center [292, 335] width 554 height 491
click at [208, 267] on div "return · await · db . runAndRollback ( async · ( ) · => · { ¬ ···· const · aler…" at bounding box center [303, 194] width 529 height 209
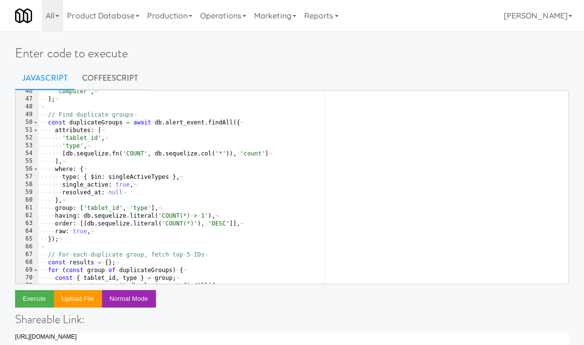
scroll to position [490, 0]
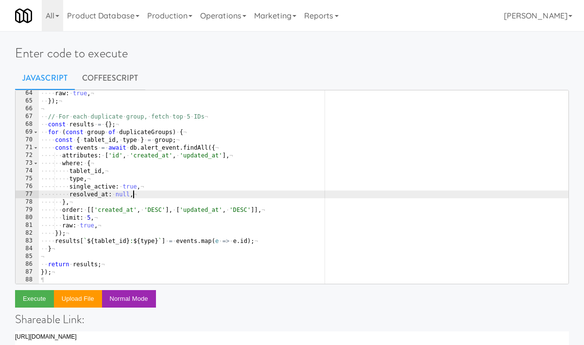
click at [223, 196] on div "···· raw : · true , ¬ ·· }) ; ¬ ¬ ·· // · For · each · duplicate · group, · fet…" at bounding box center [303, 193] width 529 height 209
type textarea "});"
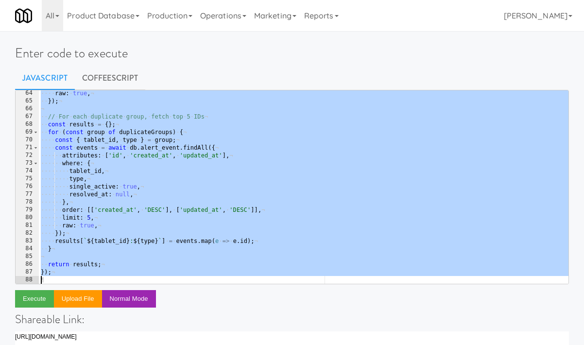
scroll to position [0, 0]
paste textarea
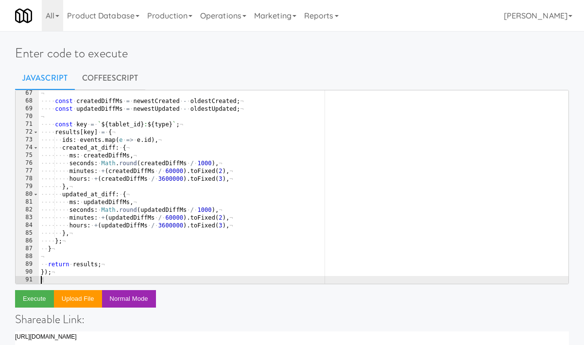
type textarea "});"
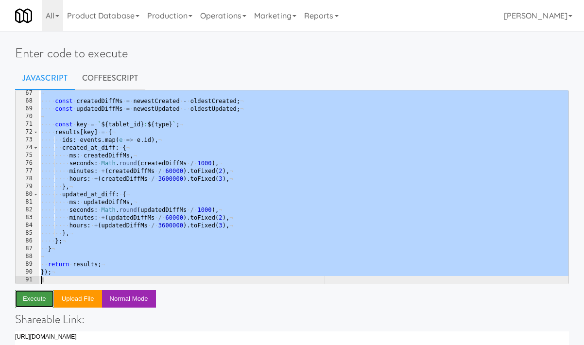
click at [24, 301] on button "Execute" at bounding box center [34, 298] width 39 height 17
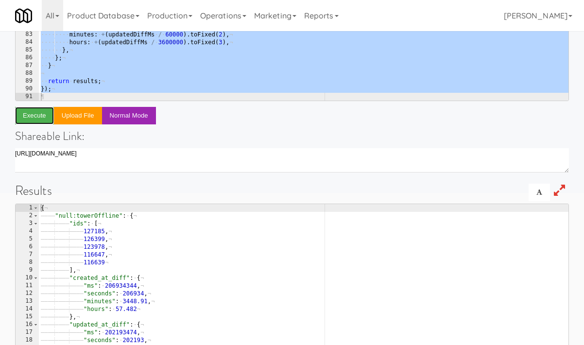
scroll to position [251, 0]
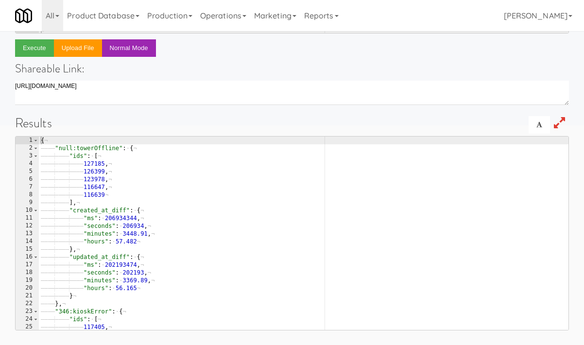
click at [134, 240] on div "{ ¬ ———— "null:towerOffline" : · { ¬ ———— ———— "ids" : · [ ¬ ———— ———— ———— 127…" at bounding box center [303, 240] width 529 height 209
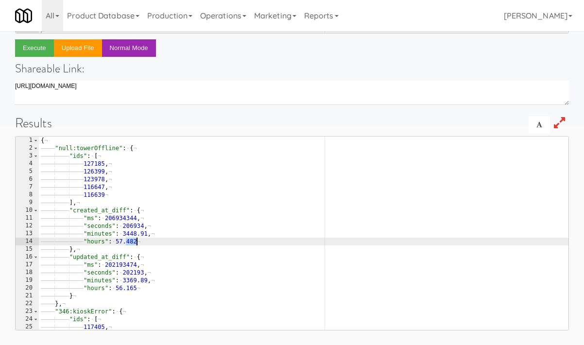
click at [134, 240] on div "{ ¬ ———— "null:towerOffline" : · { ¬ ———— ———— "ids" : · [ ¬ ———— ———— ———— 127…" at bounding box center [303, 240] width 529 height 209
click at [161, 257] on div "{ ¬ ———— "null:towerOffline" : · { ¬ ———— ———— "ids" : · [ ¬ ———— ———— ———— 127…" at bounding box center [303, 240] width 529 height 209
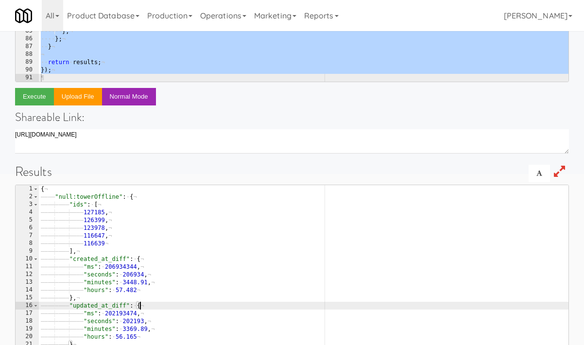
scroll to position [198, 0]
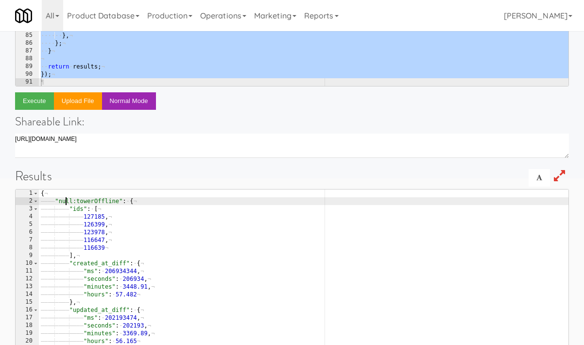
click at [67, 202] on div "{ ¬ ———— "null:towerOffline" : · { ¬ ———— ———— "ids" : · [ ¬ ———— ———— ———— 127…" at bounding box center [303, 293] width 529 height 209
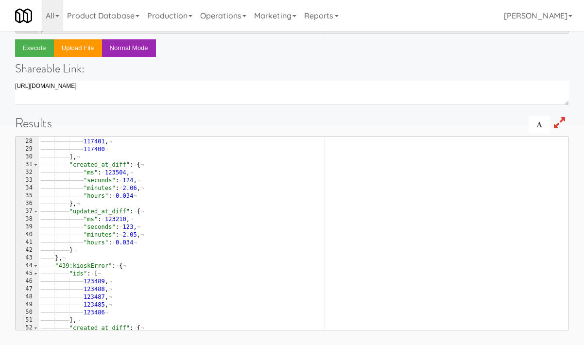
scroll to position [213, 0]
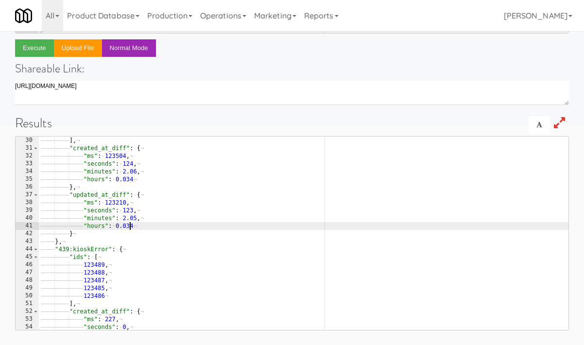
click at [131, 226] on div "———— ———— ] , ¬ ———— ———— "created_at_diff" : · { ¬ ———— ———— ———— "ms" : · 123…" at bounding box center [303, 240] width 529 height 209
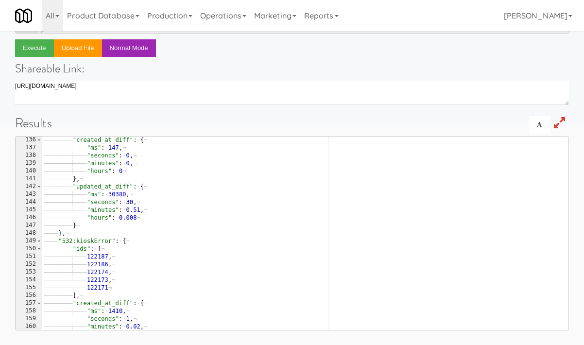
scroll to position [1100, 0]
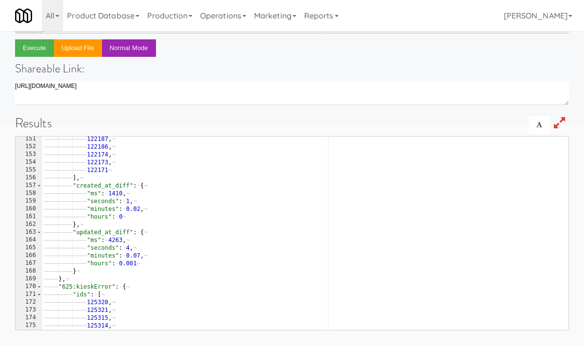
click at [187, 208] on div "———— ———— ———— 122187 , ¬ ———— ———— ———— 122186 , ¬ ———— ———— ———— 122174 , ¬ —…" at bounding box center [305, 239] width 526 height 209
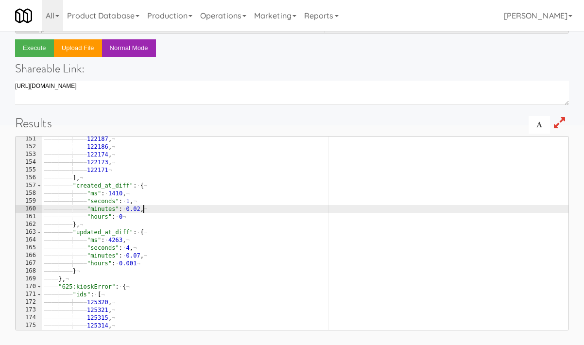
type textarea "} }"
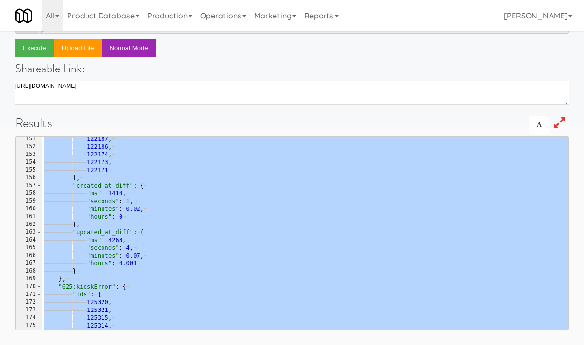
paste textarea
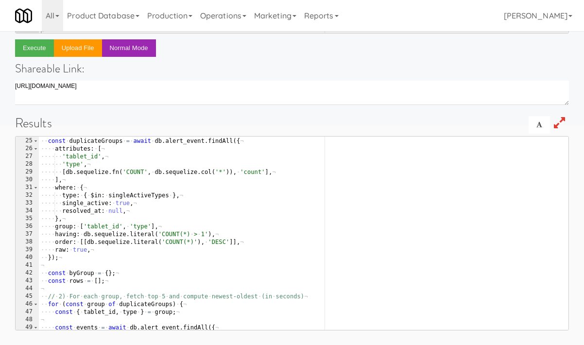
scroll to position [0, 0]
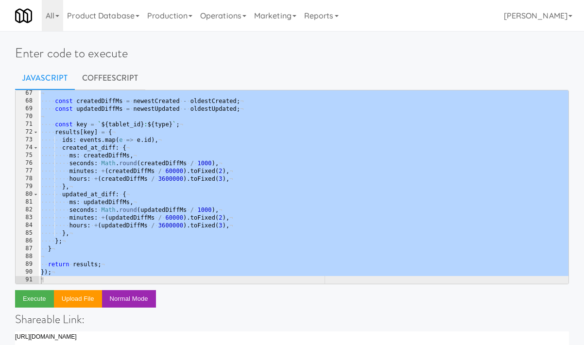
click at [190, 211] on div "¬ ···· const · createdDiffMs · = · newestCreated · - · oldestCreated ; ¬ ···· c…" at bounding box center [303, 193] width 529 height 209
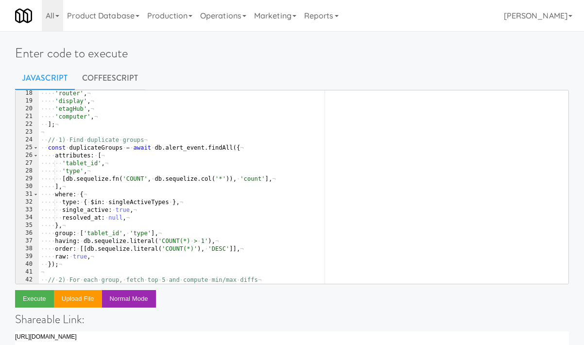
scroll to position [133, 0]
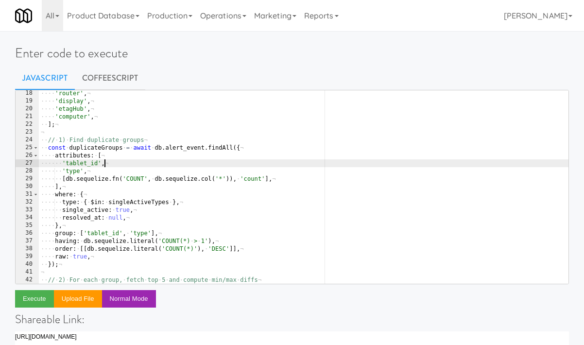
click at [212, 163] on div "···· 'router' , ¬ ···· 'display' , ¬ ···· 'etagHub' , ¬ ···· 'computer' , ¬ ·· …" at bounding box center [303, 193] width 529 height 209
type textarea "});"
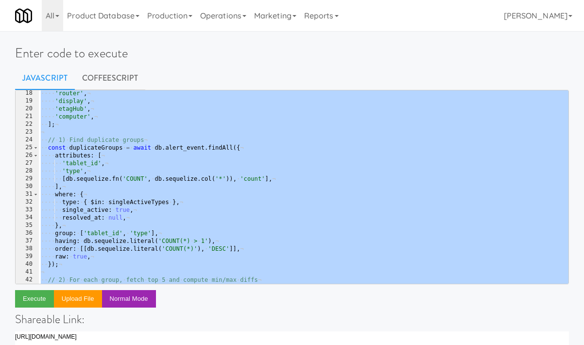
paste textarea
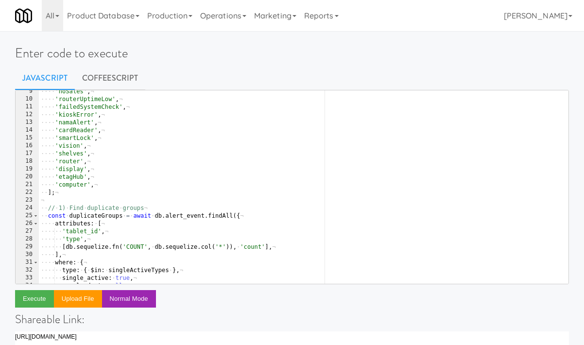
scroll to position [38, 0]
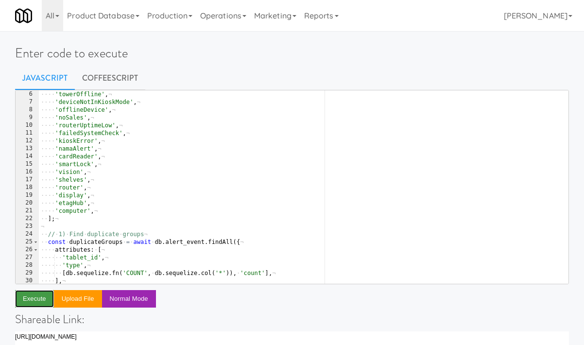
click at [42, 297] on button "Execute" at bounding box center [34, 298] width 39 height 17
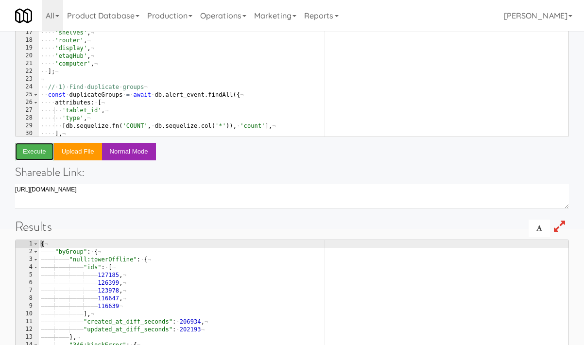
scroll to position [29, 0]
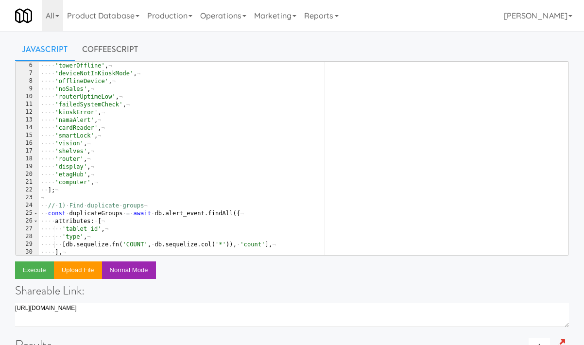
type textarea "];"
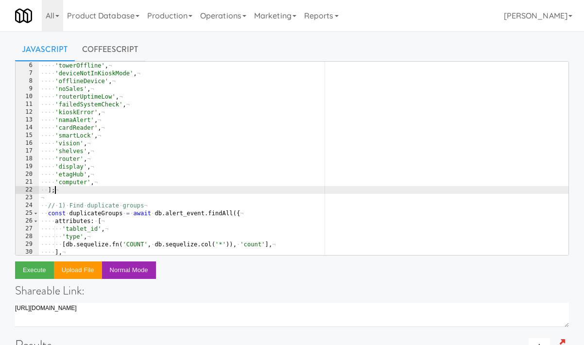
click at [167, 191] on div "···· 'systemCheckFailed' , ¬ ···· 'towerOffline' , ¬ ···· 'deviceNotInKioskMode…" at bounding box center [303, 158] width 529 height 209
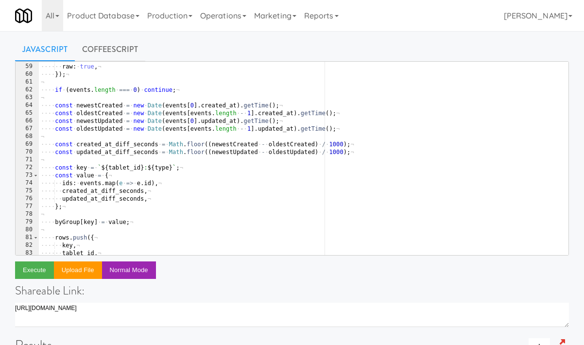
scroll to position [553, 0]
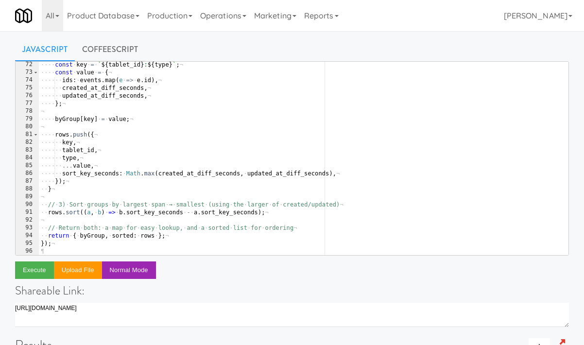
click at [99, 197] on div "···· const · key · = · ` ${ tablet_id } : ${ type } ` ; ¬ ···· const · value · …" at bounding box center [303, 165] width 529 height 209
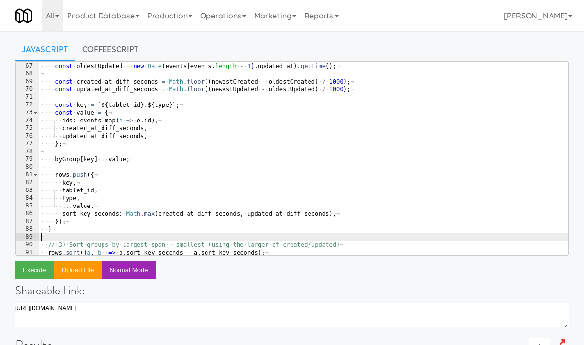
scroll to position [512, 0]
click at [60, 177] on div "···· const · newestUpdated · = · new · Date ( events [ 0 ] . updated_at ) . get…" at bounding box center [303, 158] width 529 height 209
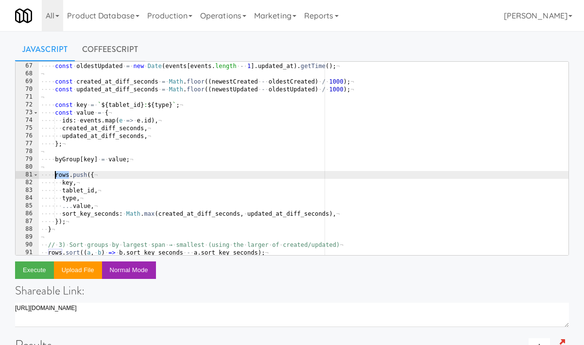
click at [60, 177] on div "···· const · newestUpdated · = · new · Date ( events [ 0 ] . updated_at ) . get…" at bounding box center [303, 158] width 529 height 209
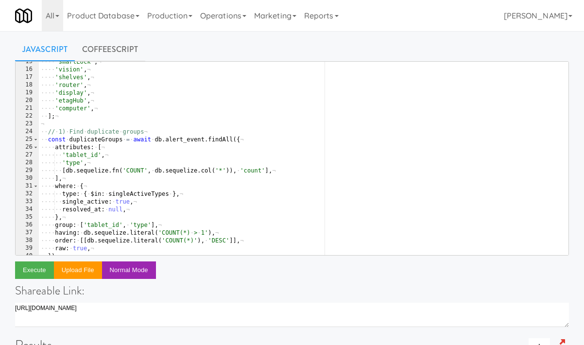
scroll to position [116, 0]
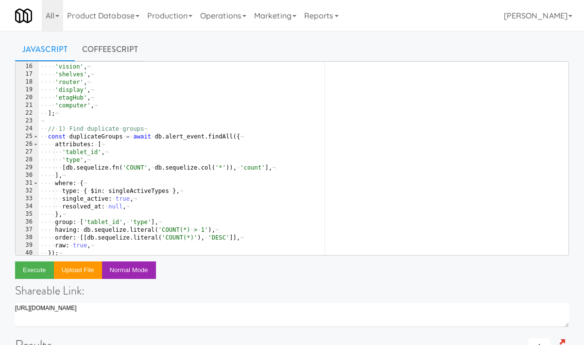
click at [117, 216] on div "···· 'smartLock' , ¬ ···· 'vision' , ¬ ···· 'shelves' , ¬ ···· 'router' , ¬ ···…" at bounding box center [303, 159] width 529 height 209
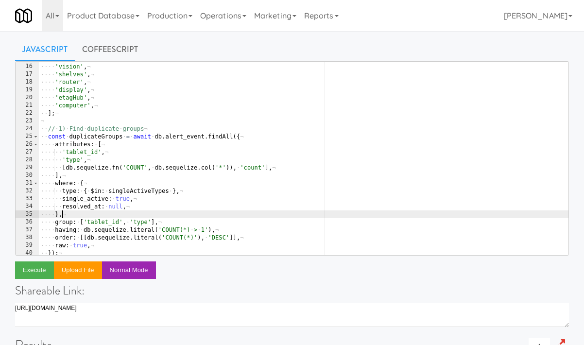
click at [170, 201] on div "···· 'smartLock' , ¬ ···· 'vision' , ¬ ···· 'shelves' , ¬ ···· 'router' , ¬ ···…" at bounding box center [303, 159] width 529 height 209
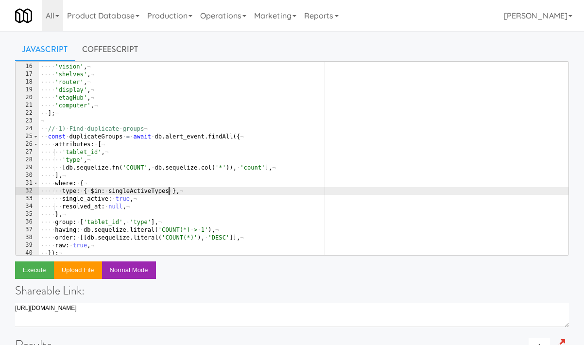
click at [167, 191] on div "···· 'smartLock' , ¬ ···· 'vision' , ¬ ···· 'shelves' , ¬ ···· 'router' , ¬ ···…" at bounding box center [303, 159] width 529 height 209
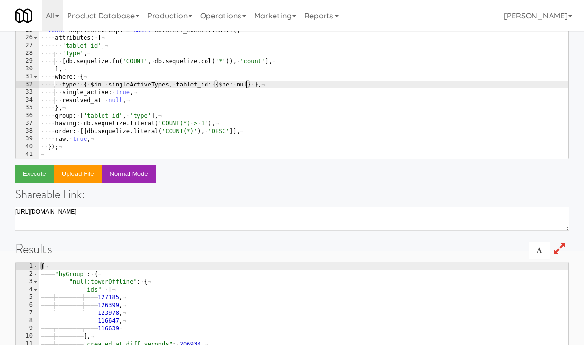
scroll to position [0, 17]
click at [253, 200] on h4 "Shareable Link:" at bounding box center [292, 194] width 554 height 13
click at [27, 175] on button "Execute" at bounding box center [34, 173] width 39 height 17
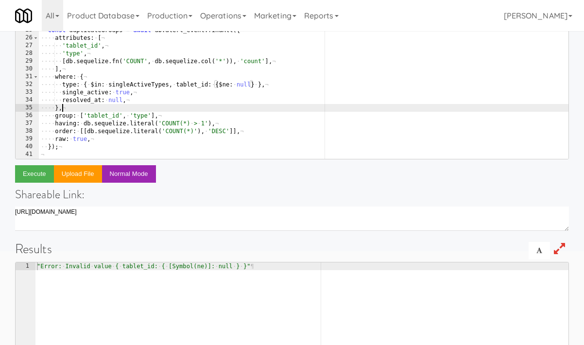
scroll to position [0, 1]
click at [218, 109] on div "···· 'shelves' , ¬ ···· 'router' , ¬ ···· 'display' , ¬ ···· 'etagHub' , ¬ ····…" at bounding box center [303, 68] width 529 height 209
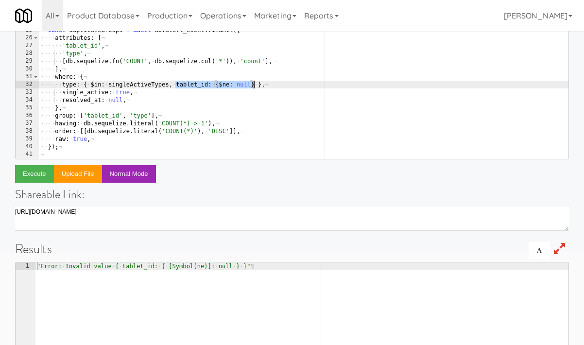
drag, startPoint x: 202, startPoint y: 84, endPoint x: 254, endPoint y: 84, distance: 51.5
click at [254, 84] on div "···· 'shelves' , ¬ ···· 'router' , ¬ ···· 'display' , ¬ ···· 'etagHub' , ¬ ····…" at bounding box center [303, 68] width 529 height 209
type textarea "type: { $in: singleActiveTypes },"
click at [209, 87] on div "···· 'shelves' , ¬ ···· 'router' , ¬ ···· 'display' , ¬ ···· 'etagHub' , ¬ ····…" at bounding box center [303, 68] width 529 height 209
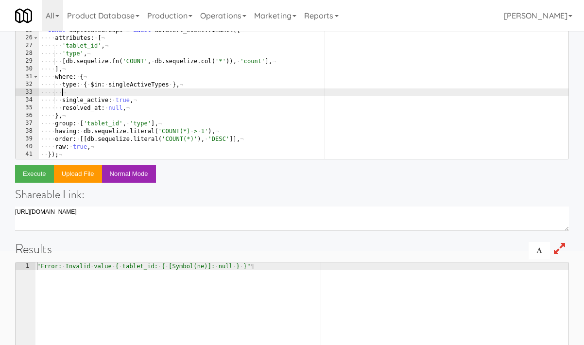
paste textarea "tablet_id: {$ne: null}"
click at [30, 173] on button "Execute" at bounding box center [34, 173] width 39 height 17
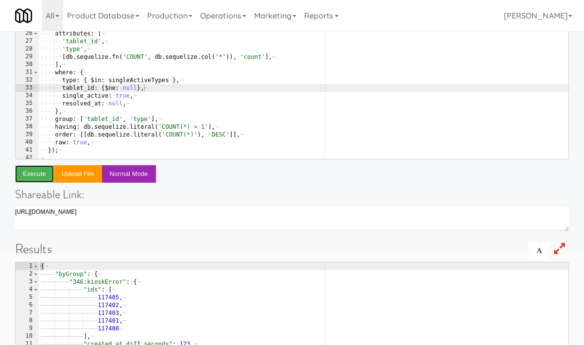
scroll to position [126, 0]
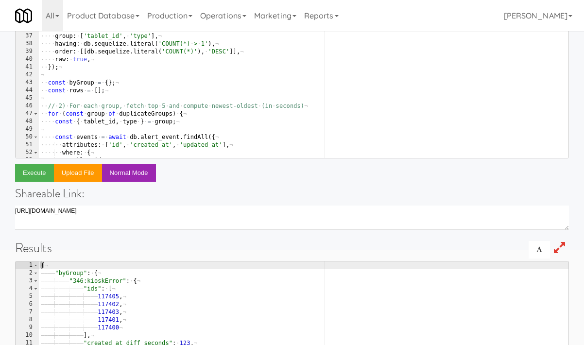
type textarea "for (const group of duplicateGroups) {"
click at [201, 117] on div "···· ·· 'type' , ¬ ···· ·· [ db . sequelize . fn ( 'COUNT' , · db . sequelize .…" at bounding box center [303, 66] width 529 height 209
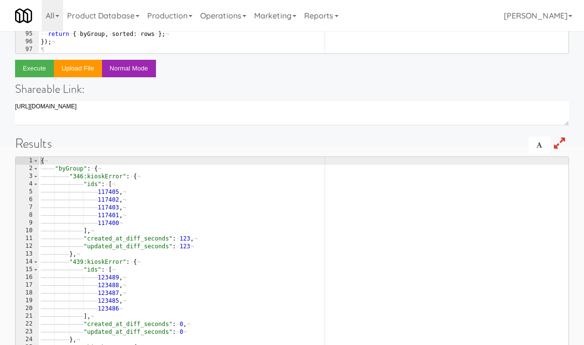
scroll to position [251, 0]
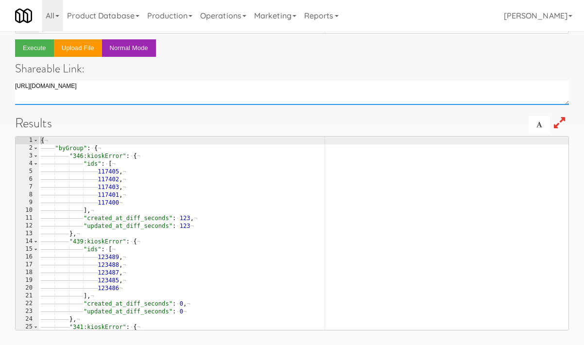
click at [198, 86] on textarea at bounding box center [292, 93] width 554 height 24
type textarea "https://fridge.kitchenmate.com/console?code=U2FsdGVkX19UaAUovfYEzdeVXCFjHjLdzwc…"
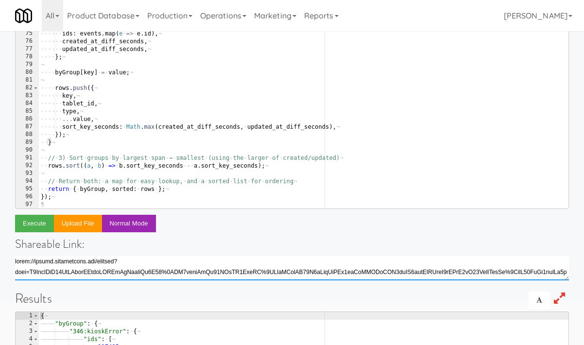
scroll to position [81, 0]
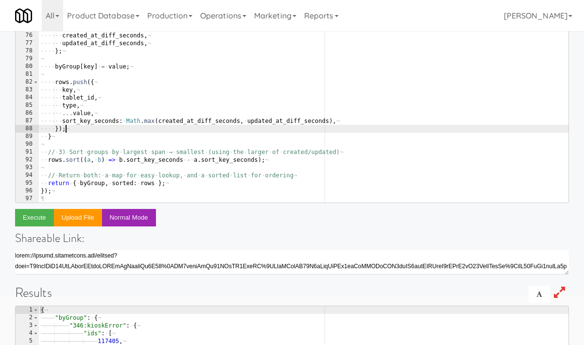
click at [204, 129] on div "···· const · key · = · ` ${ tablet_id } : ${ type } ` ; ¬ ···· const · value · …" at bounding box center [303, 112] width 529 height 209
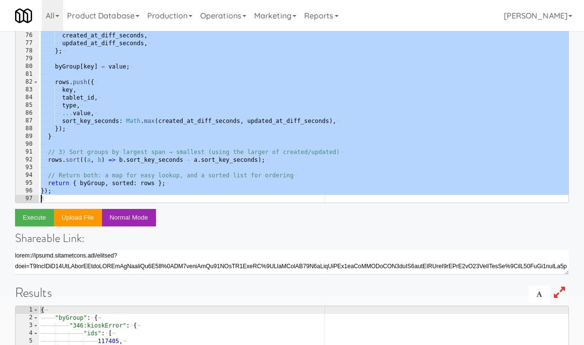
click at [285, 186] on div "···· const · key · = · ` ${ tablet_id } : ${ type } ` ; ¬ ···· const · value · …" at bounding box center [303, 112] width 529 height 209
paste textarea
type textarea "});"
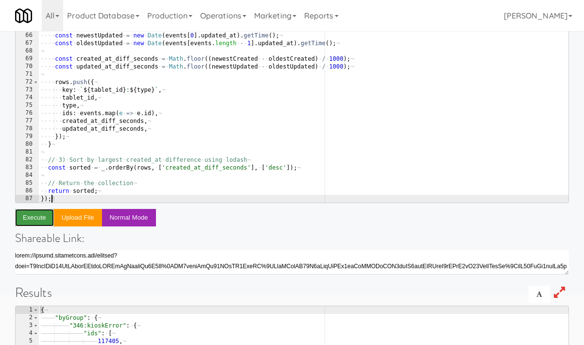
click at [31, 222] on button "Execute" at bounding box center [34, 217] width 39 height 17
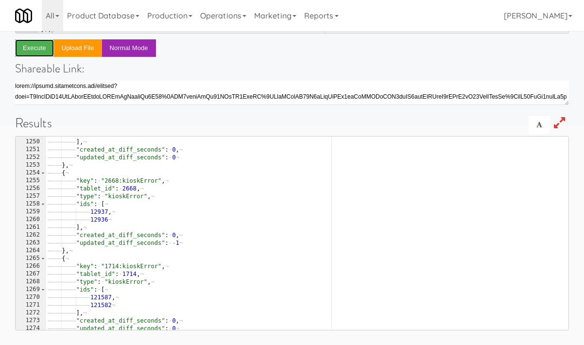
scroll to position [9648, 0]
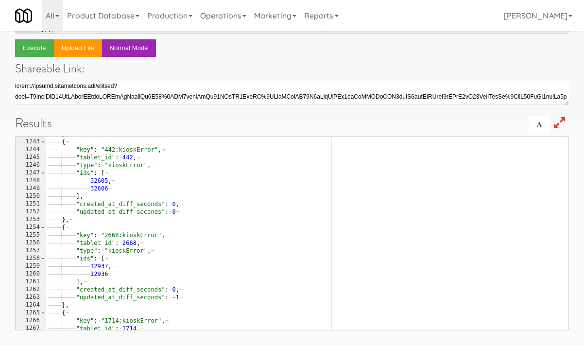
type textarea ""updated_at_diff_seconds": -1"
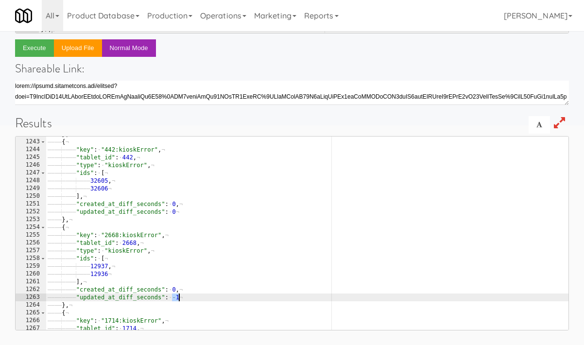
drag, startPoint x: 171, startPoint y: 298, endPoint x: 189, endPoint y: 299, distance: 18.0
click at [189, 299] on div "———— } , ¬ ———— { ¬ ———— ———— "key" : · "442:kioskError" , ¬ ———— ———— "tablet_…" at bounding box center [307, 234] width 522 height 209
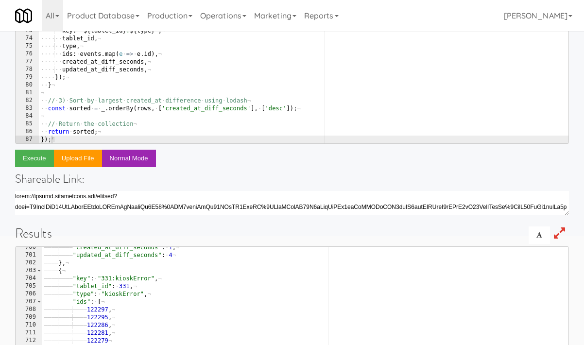
scroll to position [0, 0]
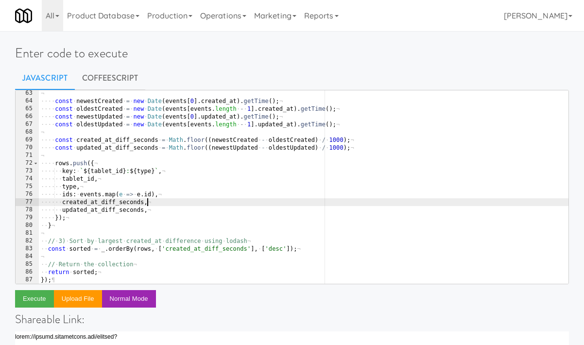
click at [186, 201] on div "¬ ···· const · newestCreated · = · new · Date ( events [ 0 ] . created_at ) . g…" at bounding box center [303, 193] width 529 height 209
type textarea "return sorted; });"
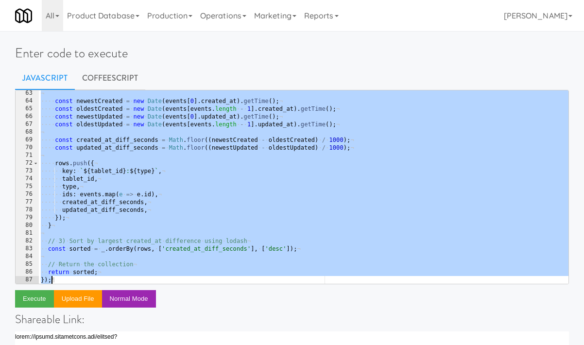
paste textarea
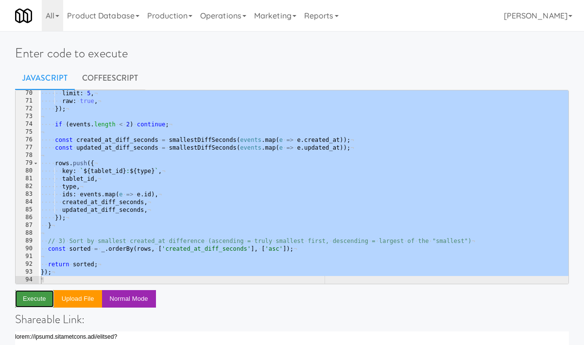
click at [28, 301] on button "Execute" at bounding box center [34, 298] width 39 height 17
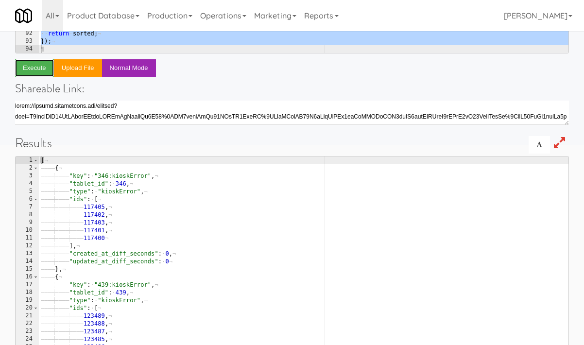
scroll to position [0, 0]
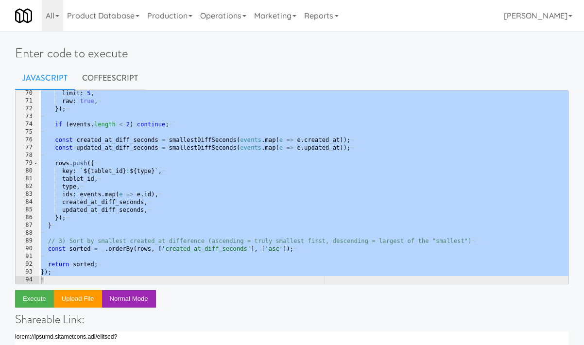
click at [285, 187] on div "···· ·· limit : · 5 , ¬ ···· ·· raw : · true , ¬ ···· }) ; ¬ ¬ ···· if · ( even…" at bounding box center [303, 193] width 529 height 209
type textarea "type,"
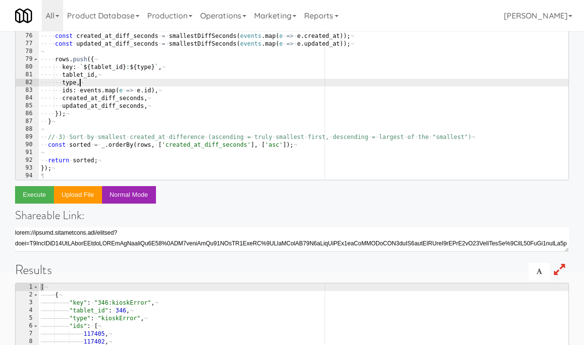
scroll to position [179, 0]
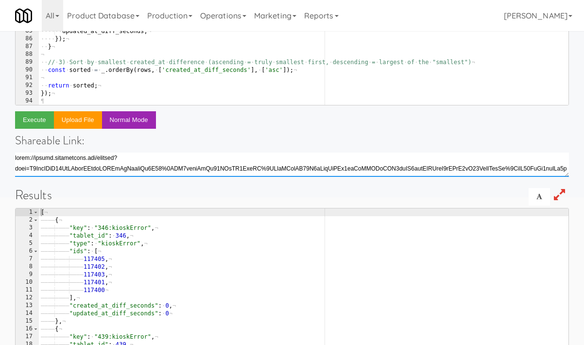
click at [202, 163] on textarea at bounding box center [292, 164] width 554 height 24
type textarea "https://fridge.kitchenmate.com/console?code=U2FsdGVkX1%2FP9V9pmMyoj3SgRWCIkA62%…"
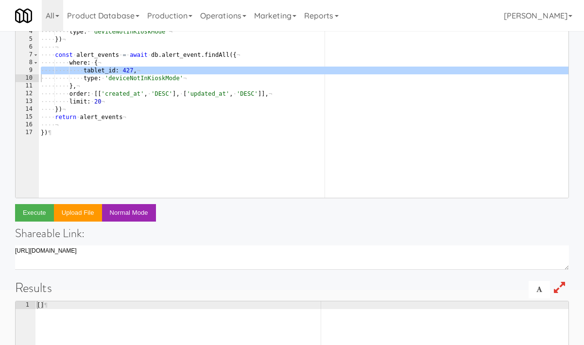
scroll to position [0, 0]
type textarea "limit: 20"
click at [276, 105] on div "return · await · db . runAndRollback ( async · ( ) · => · { ¬ ···· const · aler…" at bounding box center [303, 108] width 529 height 209
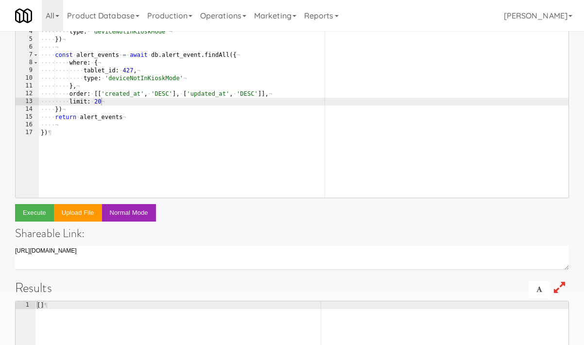
click at [220, 225] on div "limit: 20 1 2 3 4 5 6 7 8 9 10 11 12 13 14 15 16 17 return · await · db . runAn…" at bounding box center [292, 249] width 554 height 491
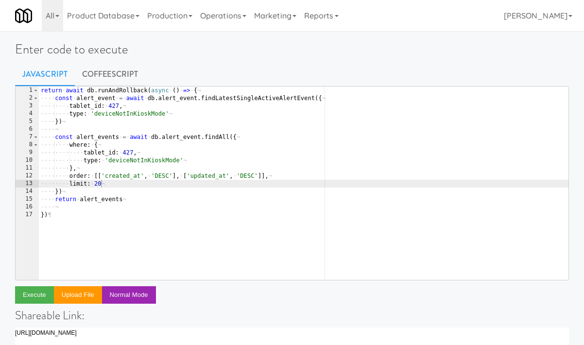
scroll to position [0, 0]
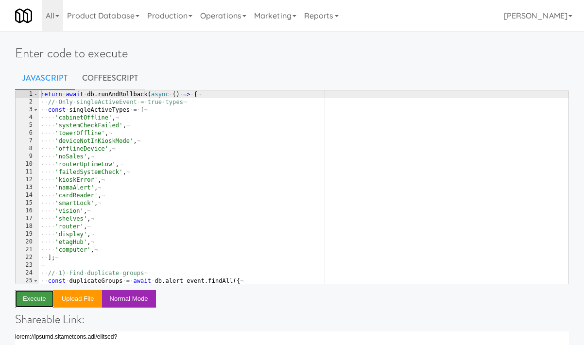
click at [25, 306] on button "Execute" at bounding box center [34, 298] width 39 height 17
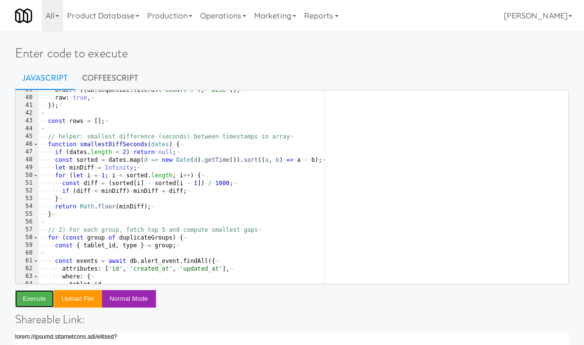
scroll to position [300, 0]
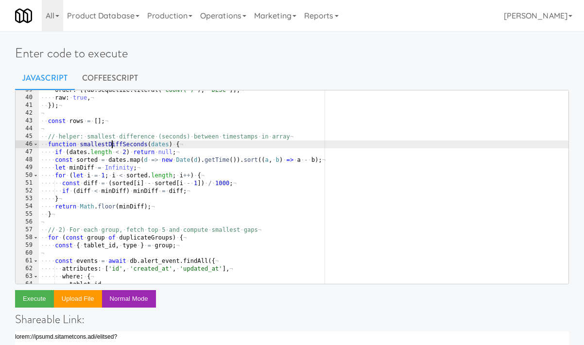
click at [110, 147] on div "···· order : · [[ db . sequelize . literal ( 'COUNT(*)' ) , · 'DESC' ]] , ¬ ···…" at bounding box center [303, 190] width 529 height 209
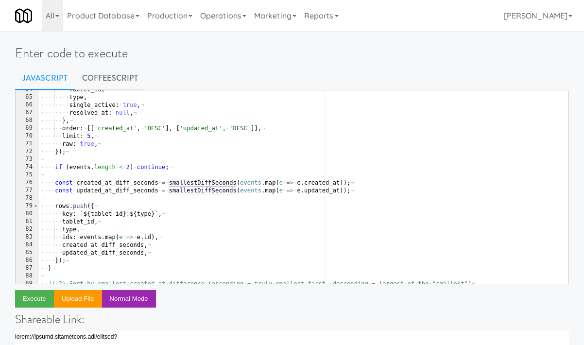
scroll to position [496, 0]
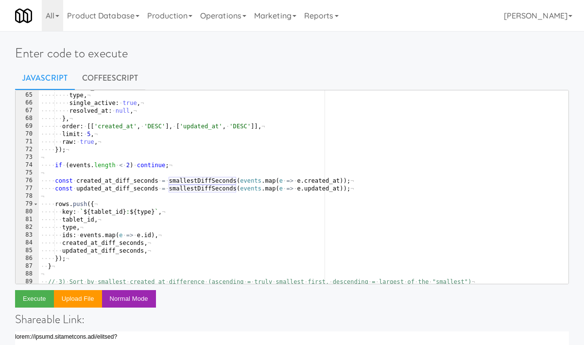
click at [199, 181] on div "···· ···· tablet_id , ¬ ···· ···· type , ¬ ···· ···· single_active : · true , ¬…" at bounding box center [303, 188] width 529 height 209
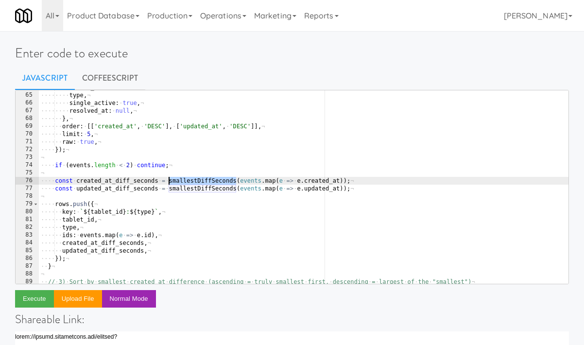
click at [199, 181] on div "···· ···· tablet_id , ¬ ···· ···· type , ¬ ···· ···· single_active : · true , ¬…" at bounding box center [303, 188] width 529 height 209
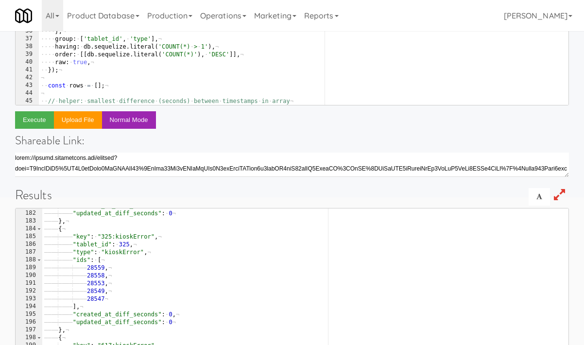
scroll to position [0, 0]
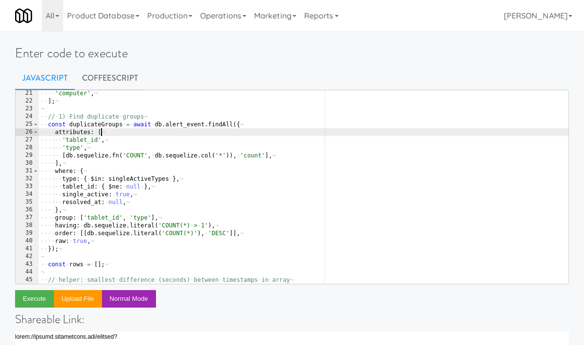
click at [163, 130] on div "···· 'computer' , ¬ ·· ] ; ¬ ¬ ·· // · 1) · Find · duplicate · groups ¬ ·· cons…" at bounding box center [303, 193] width 529 height 209
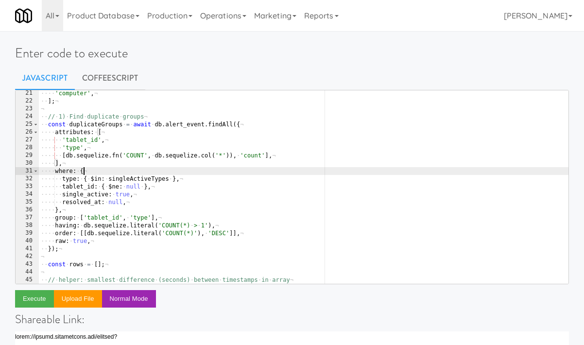
click at [305, 169] on div "···· 'computer' , ¬ ·· ] ; ¬ ¬ ·· // · 1) · Find · duplicate · groups ¬ ·· cons…" at bounding box center [303, 193] width 529 height 209
type textarea "});"
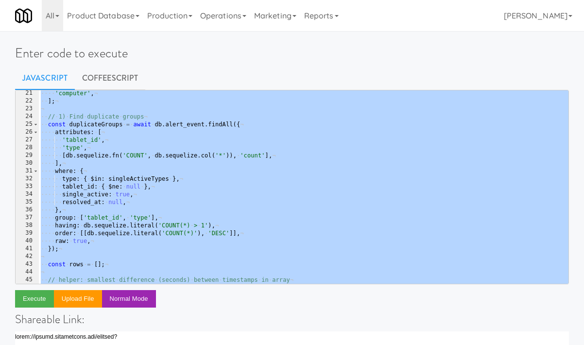
paste textarea
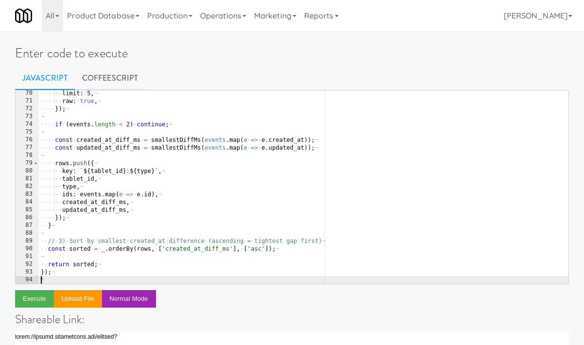
type textarea "});"
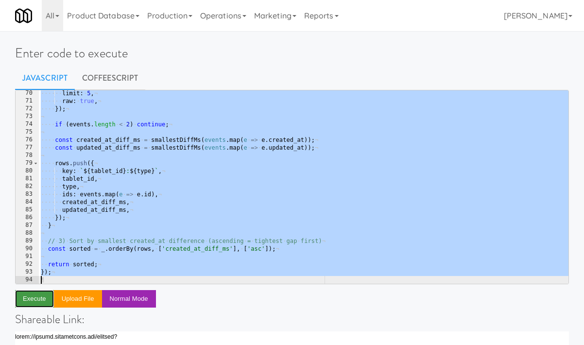
click at [31, 302] on button "Execute" at bounding box center [34, 298] width 39 height 17
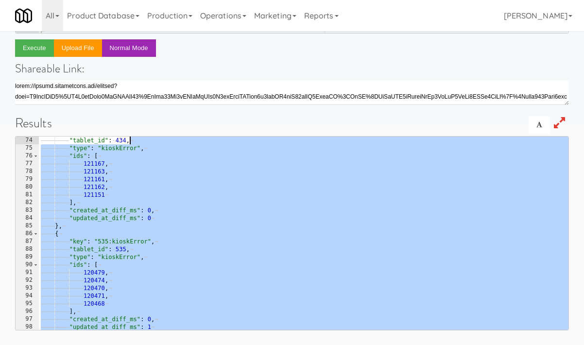
scroll to position [0, 0]
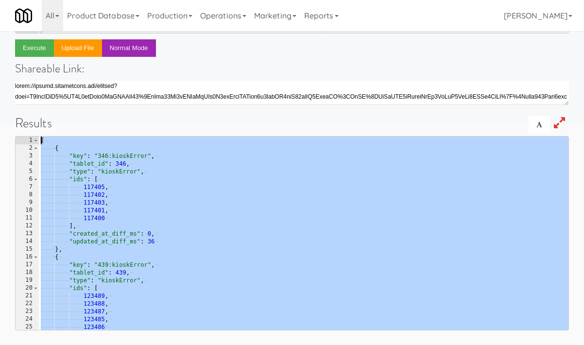
drag, startPoint x: 286, startPoint y: 188, endPoint x: 290, endPoint y: 78, distance: 110.3
click at [290, 78] on div "}); 70 71 72 73 74 75 76 77 78 79 80 81 82 83 84 85 86 87 88 89 90 91 92 93 94 …" at bounding box center [292, 84] width 554 height 491
click at [273, 285] on div "[ ¬ ———— { ¬ ———— ———— "key" : · "346:kioskError" , ¬ ———— ———— "tablet_id" : ·…" at bounding box center [303, 240] width 529 height 209
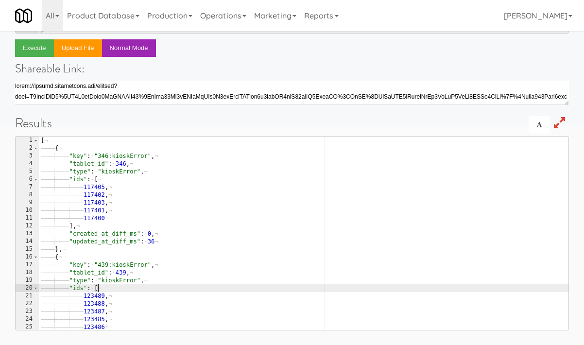
scroll to position [229, 0]
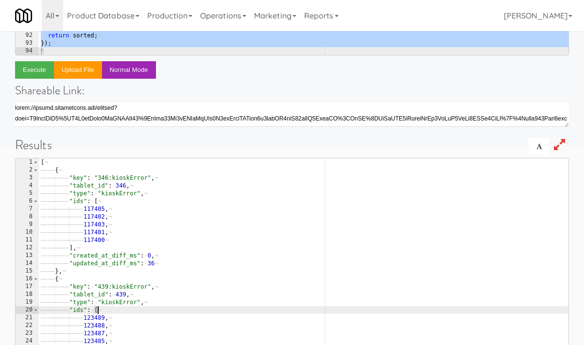
click at [121, 182] on div "[ ¬ ———— { ¬ ———— ———— "key" : · "346:kioskError" , ¬ ———— ———— "tablet_id" : ·…" at bounding box center [303, 262] width 529 height 209
type textarea ""tablet_id": 346,"
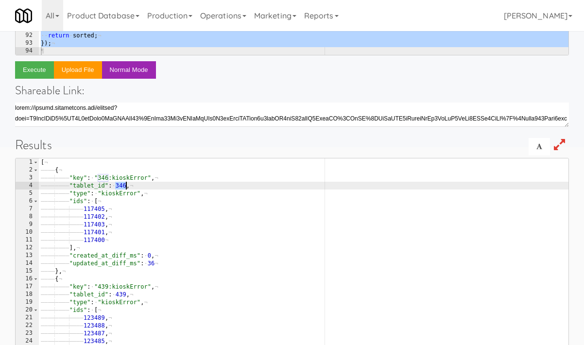
click at [121, 182] on div "[ ¬ ———— { ¬ ———— ———— "key" : · "346:kioskError" , ¬ ———— ———— "tablet_id" : ·…" at bounding box center [303, 262] width 529 height 209
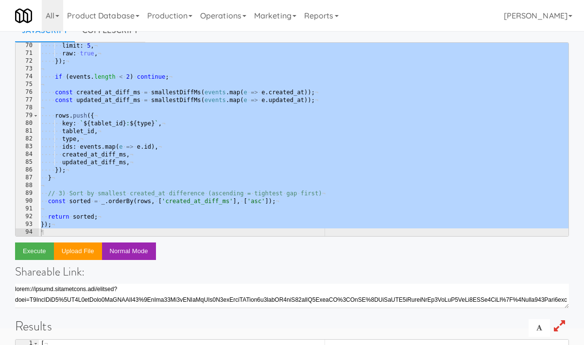
scroll to position [0, 0]
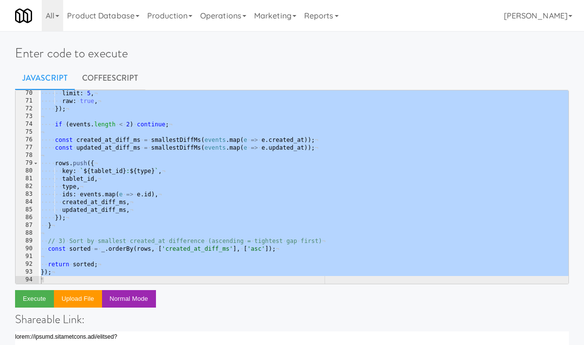
click at [147, 178] on div "···· ·· limit : · 5 , ¬ ···· ·· raw : · true , ¬ ···· }) ; ¬ ¬ ···· if · ( even…" at bounding box center [303, 193] width 529 height 209
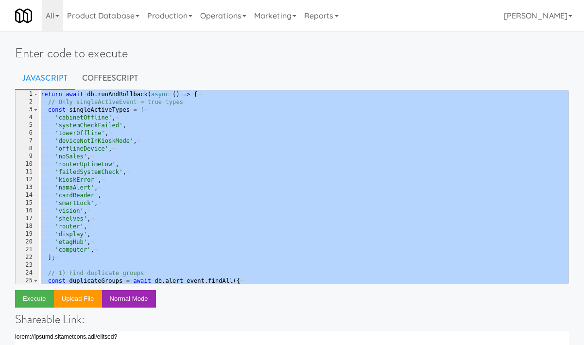
click at [143, 178] on div "return · await · db . runAndRollback ( async · ( ) · => · { ¬ ·· // · Only · si…" at bounding box center [303, 194] width 529 height 209
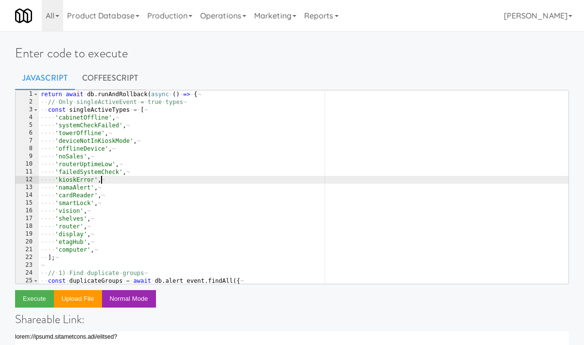
click at [110, 121] on div "return · await · db . runAndRollback ( async · ( ) · => · { ¬ ·· // · Only · si…" at bounding box center [303, 194] width 529 height 209
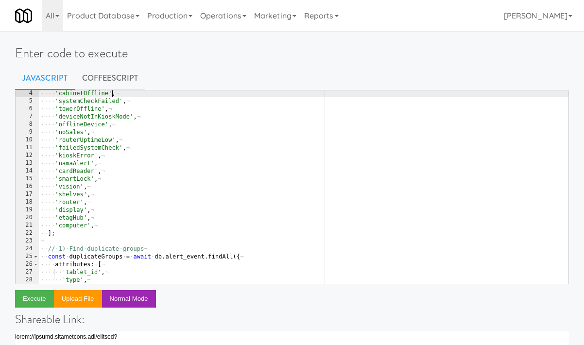
scroll to position [204, 0]
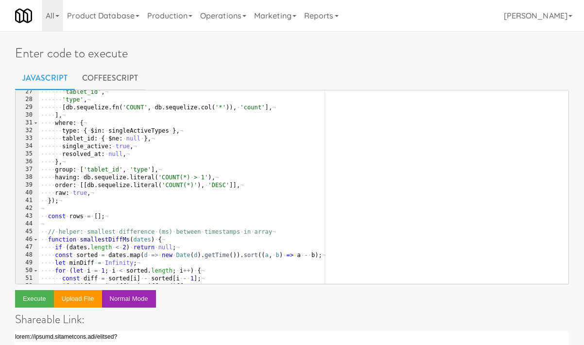
click at [179, 127] on div "···· ·· 'tablet_id' , ¬ ···· ·· 'type' , ¬ ···· ·· [ db . sequelize . fn ( 'COU…" at bounding box center [303, 192] width 529 height 209
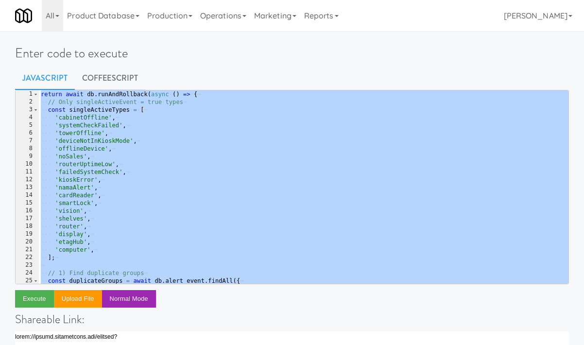
scroll to position [0, 0]
click at [164, 135] on div "return · await · db . runAndRollback ( async · ( ) · => · { ¬ ·· // · Only · si…" at bounding box center [303, 194] width 529 height 209
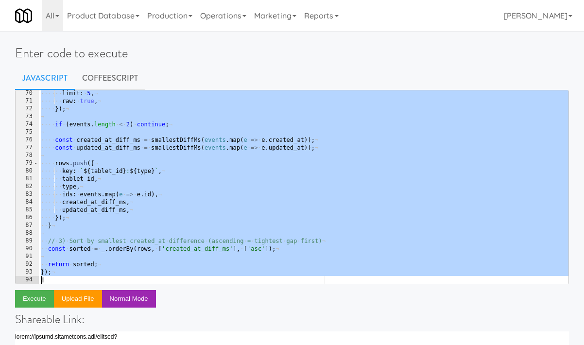
scroll to position [537, 0]
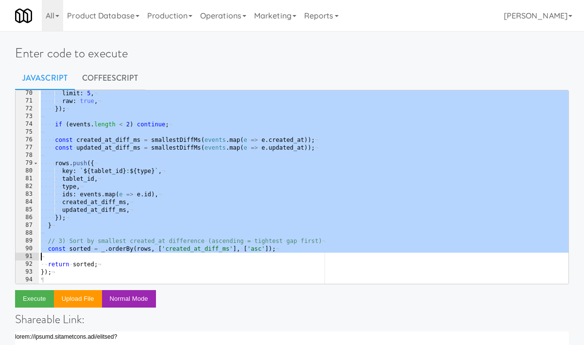
drag, startPoint x: 114, startPoint y: 168, endPoint x: 224, endPoint y: 263, distance: 145.3
click at [225, 264] on div "···· ·· limit : · 5 , ¬ ···· ·· raw : · true , ¬ ···· }) ; ¬ ¬ ···· if · ( even…" at bounding box center [303, 193] width 529 height 209
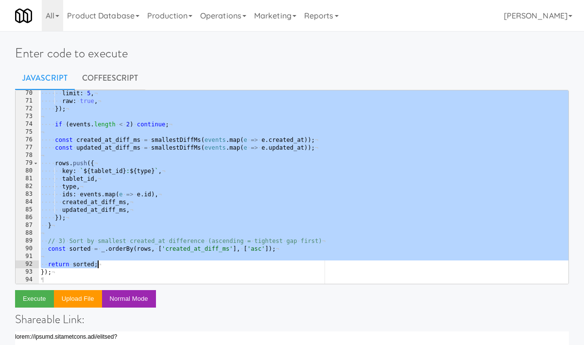
click at [187, 145] on div "···· ·· limit : · 5 , ¬ ···· ·· raw : · true , ¬ ···· }) ; ¬ ¬ ···· if · ( even…" at bounding box center [303, 193] width 529 height 209
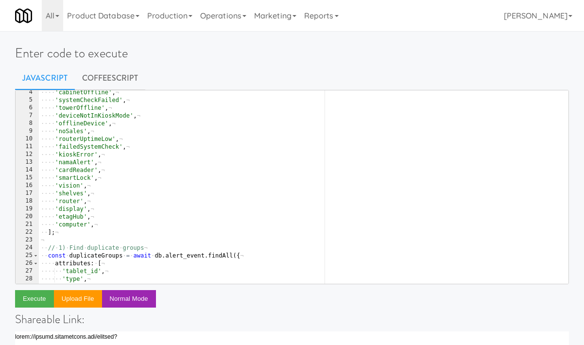
scroll to position [0, 0]
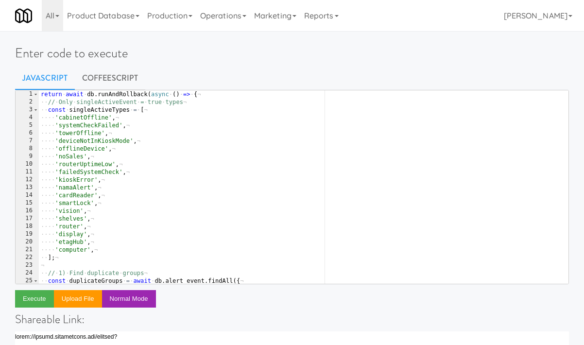
click at [87, 165] on div "return · await · db . runAndRollback ( async · ( ) · => · { ¬ ·· // · Only · si…" at bounding box center [303, 194] width 529 height 209
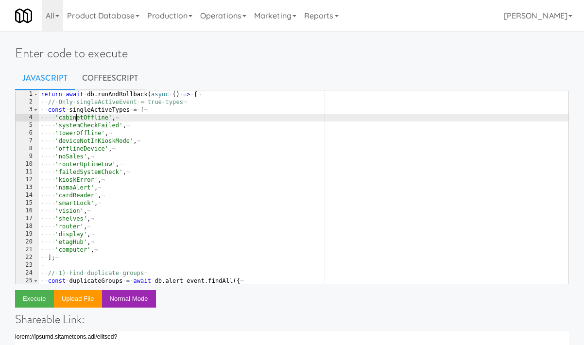
click at [75, 121] on div "return · await · db . runAndRollback ( async · ( ) · => · { ¬ ·· // · Only · si…" at bounding box center [303, 194] width 529 height 209
click at [68, 224] on div "return · await · db . runAndRollback ( async · ( ) · => · { ¬ ·· // · Only · si…" at bounding box center [303, 194] width 529 height 209
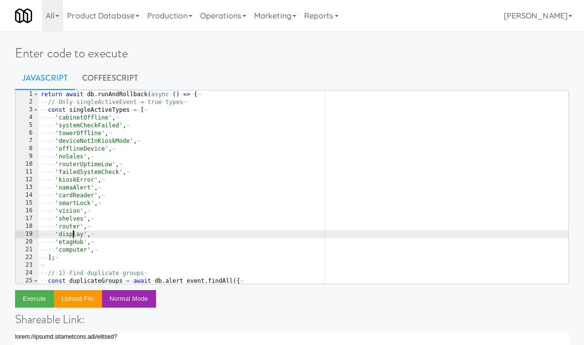
click at [73, 235] on div "return · await · db . runAndRollback ( async · ( ) · => · { ¬ ·· // · Only · si…" at bounding box center [303, 194] width 529 height 209
click at [86, 117] on div "return · await · db . runAndRollback ( async · ( ) · => · { ¬ ·· // · Only · si…" at bounding box center [303, 194] width 529 height 209
type textarea "'cabinetOffline',"
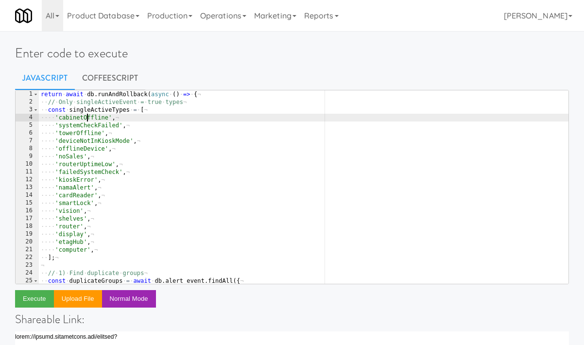
click at [86, 117] on div "return · await · db . runAndRollback ( async · ( ) · => · { ¬ ·· // · Only · si…" at bounding box center [303, 194] width 529 height 209
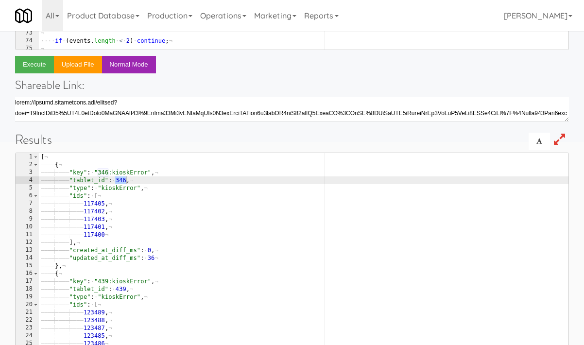
scroll to position [251, 0]
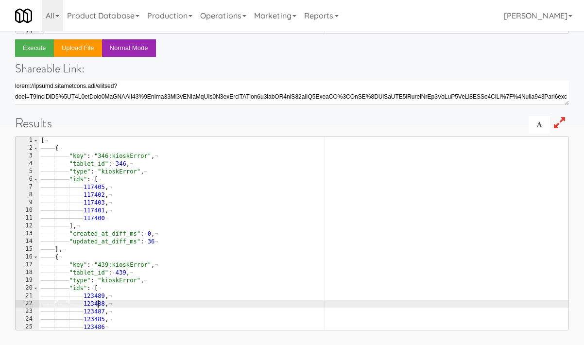
click at [97, 301] on div "[ ¬ ———— { ¬ ———— ———— "key" : · "346:kioskError" , ¬ ———— ———— "tablet_id" : ·…" at bounding box center [303, 240] width 529 height 209
click at [120, 273] on div "[ ¬ ———— { ¬ ———— ———— "key" : · "346:kioskError" , ¬ ———— ———— "tablet_id" : ·…" at bounding box center [303, 240] width 529 height 209
type textarea ""tablet_id": 439,"
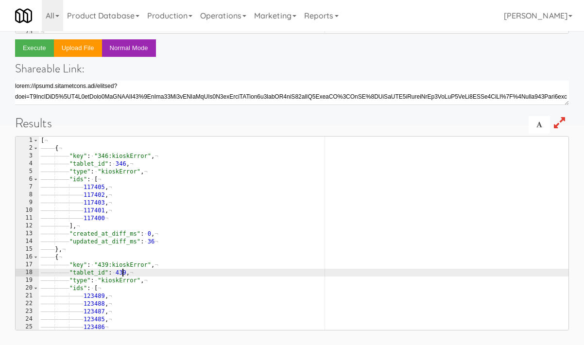
click at [120, 273] on div "[ ¬ ———— { ¬ ———— ———— "key" : · "346:kioskError" , ¬ ———— ———— "tablet_id" : ·…" at bounding box center [303, 240] width 529 height 209
click at [191, 79] on div "'cabinetOffline', 50 51 52 53 54 55 56 57 58 59 60 61 62 63 64 65 66 67 68 69 7…" at bounding box center [292, 84] width 554 height 491
